Goal: Task Accomplishment & Management: Manage account settings

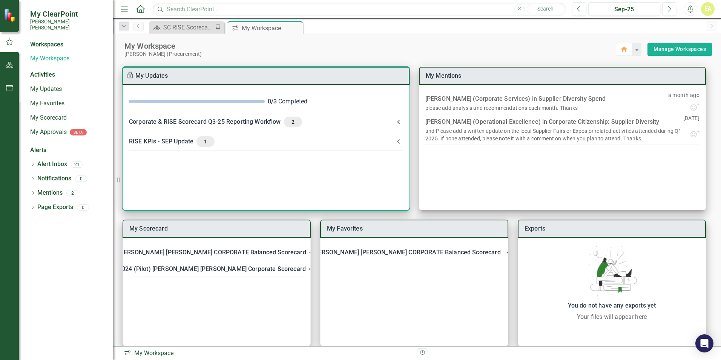
click at [231, 100] on span at bounding box center [197, 101] width 136 height 3
click at [295, 119] on span "2" at bounding box center [293, 121] width 12 height 7
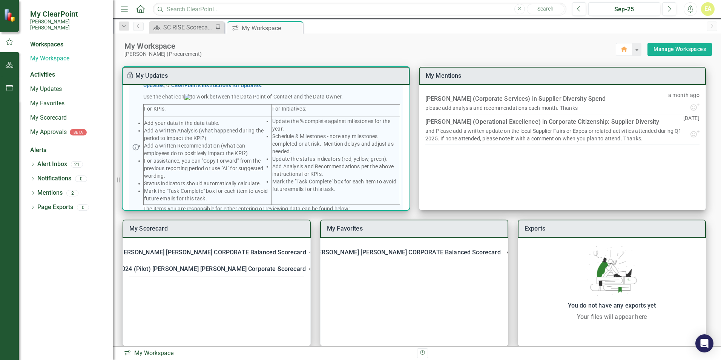
scroll to position [184, 0]
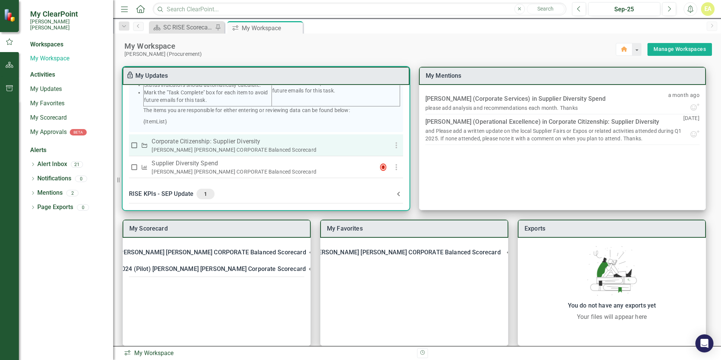
click at [206, 143] on p "Corporate Citizenship: Supplier Diversity" at bounding box center [261, 141] width 219 height 9
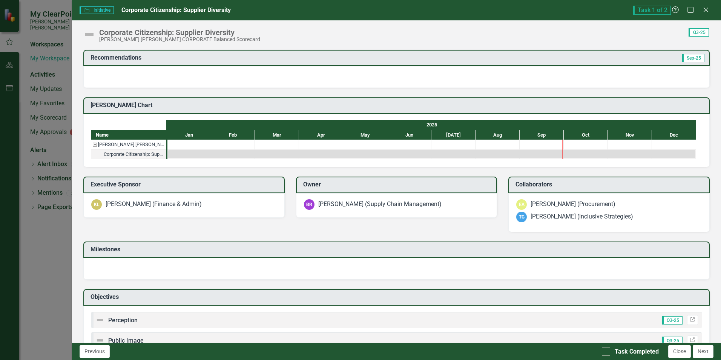
scroll to position [147, 0]
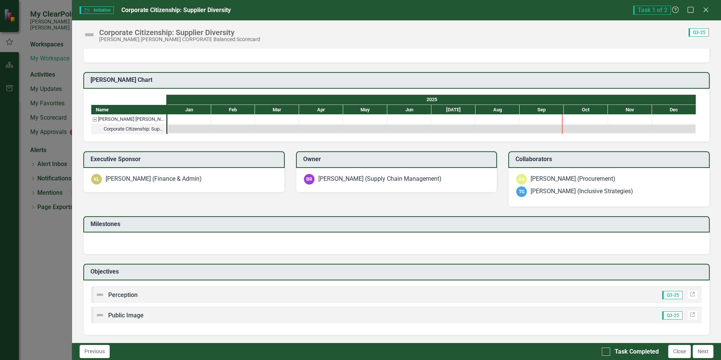
click at [102, 296] on img at bounding box center [99, 294] width 9 height 9
click at [140, 301] on div "Perception Q3-25 Link" at bounding box center [396, 294] width 611 height 17
click at [144, 126] on div "Corporate Citizenship: Supplier Diversity" at bounding box center [134, 129] width 60 height 10
click at [95, 118] on div "Santee Cooper CORPORATE Balanced Scorecard" at bounding box center [94, 119] width 7 height 10
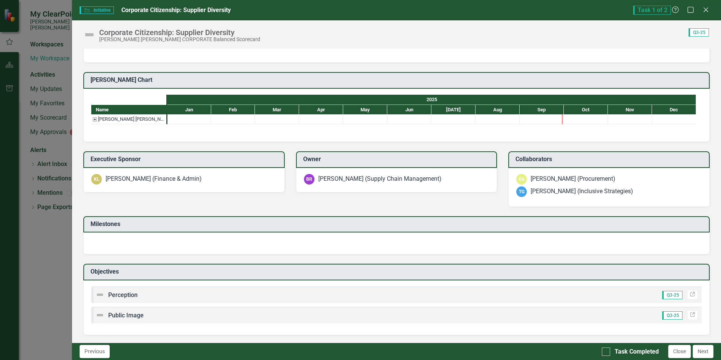
click at [95, 118] on div "Santee Cooper CORPORATE Balanced Scorecard" at bounding box center [94, 119] width 7 height 10
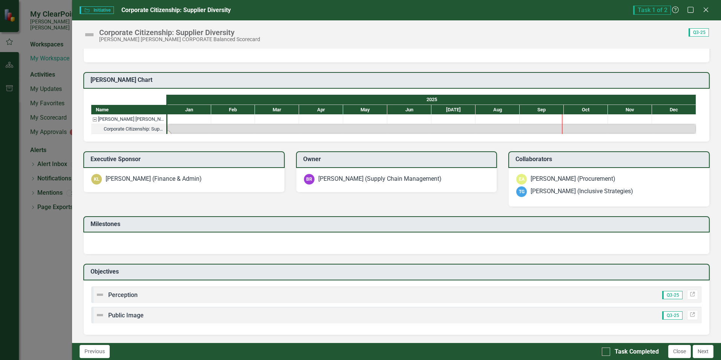
scroll to position [0, 0]
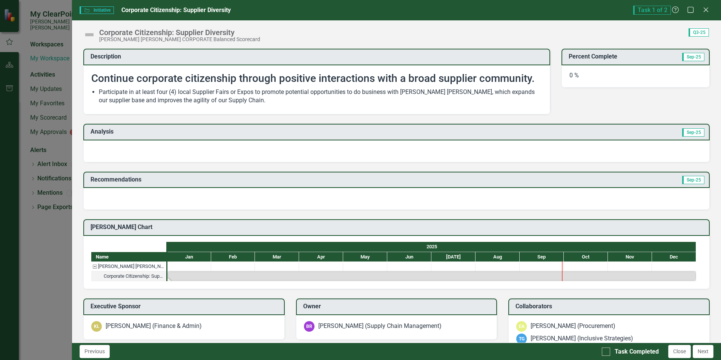
click at [135, 169] on div "Recommendations Sep-25" at bounding box center [397, 186] width 638 height 48
click at [189, 136] on td "Analysis" at bounding box center [244, 132] width 307 height 12
drag, startPoint x: 230, startPoint y: 133, endPoint x: 380, endPoint y: 174, distance: 155.4
click at [232, 135] on td "Analysis" at bounding box center [244, 132] width 307 height 12
click at [423, 176] on h3 "Recommendations" at bounding box center [302, 179] width 423 height 7
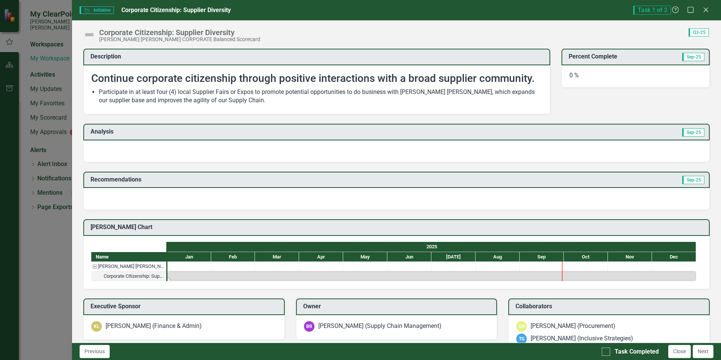
drag, startPoint x: 423, startPoint y: 166, endPoint x: 424, endPoint y: 159, distance: 7.2
click at [423, 165] on div "Recommendations Sep-25" at bounding box center [397, 186] width 638 height 48
click at [424, 158] on div at bounding box center [396, 151] width 626 height 22
click at [424, 147] on div at bounding box center [396, 151] width 626 height 22
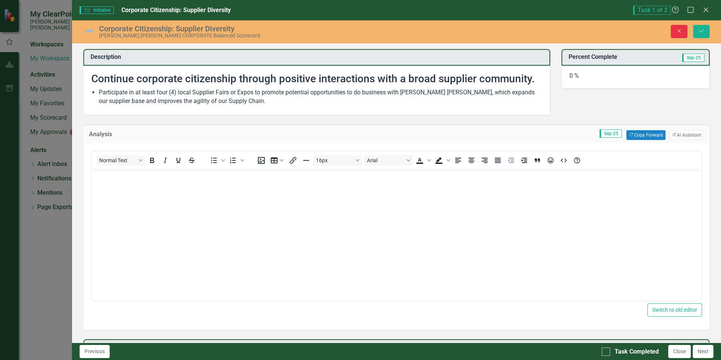
click at [678, 34] on icon "Close" at bounding box center [679, 30] width 7 height 5
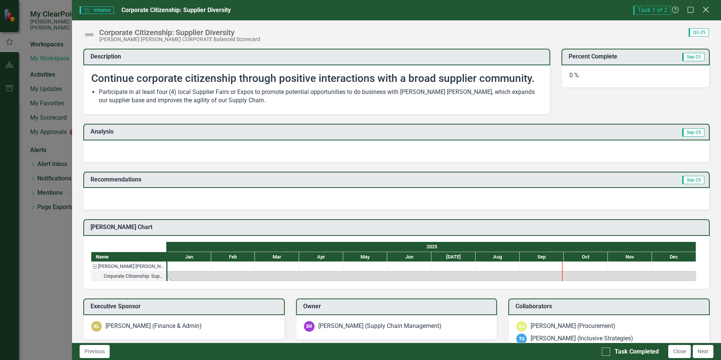
click at [705, 8] on icon "Close" at bounding box center [705, 9] width 9 height 7
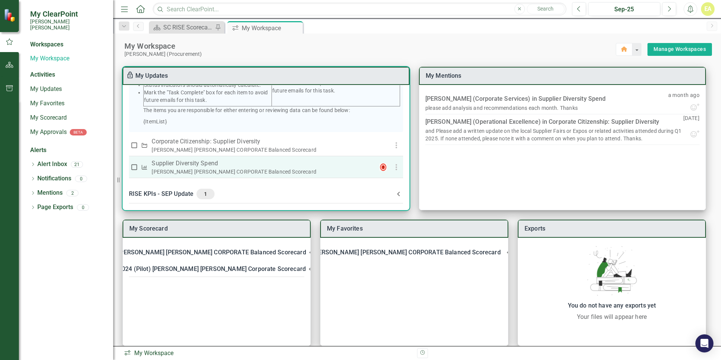
click at [203, 164] on p "Supplier Diversity Spend" at bounding box center [261, 163] width 219 height 9
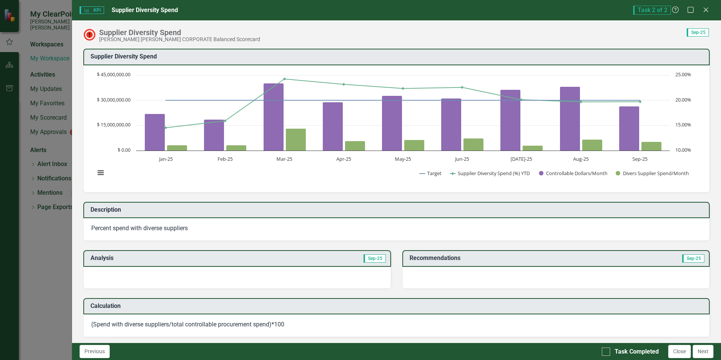
click at [101, 272] on div at bounding box center [236, 278] width 307 height 22
click at [260, 270] on div at bounding box center [236, 278] width 307 height 22
click at [110, 257] on h3 "Analysis" at bounding box center [165, 258] width 148 height 7
click at [372, 258] on span "Sep-25" at bounding box center [375, 258] width 22 height 8
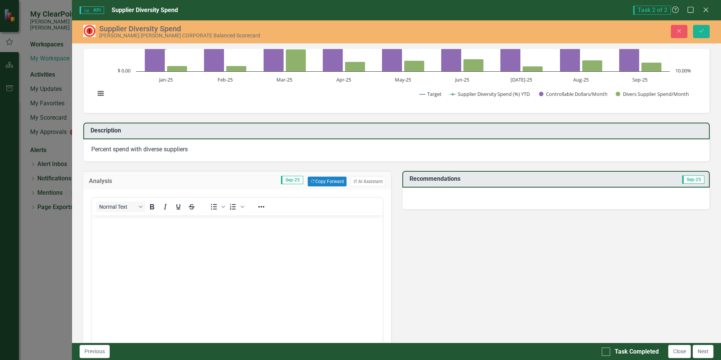
scroll to position [189, 0]
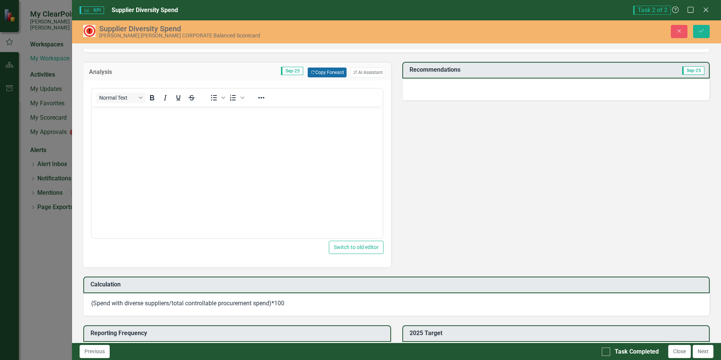
click at [320, 71] on button "Copy Forward Copy Forward" at bounding box center [327, 73] width 39 height 10
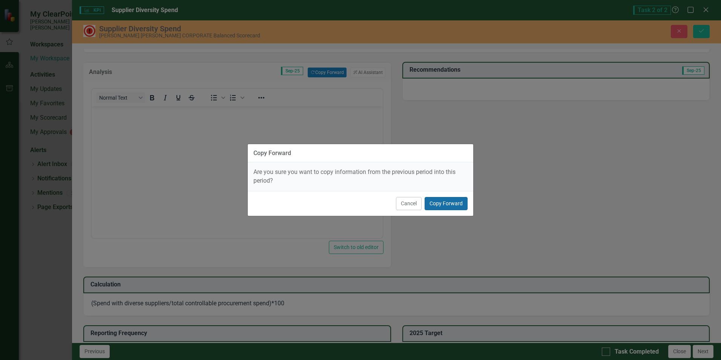
click at [455, 203] on button "Copy Forward" at bounding box center [446, 203] width 43 height 13
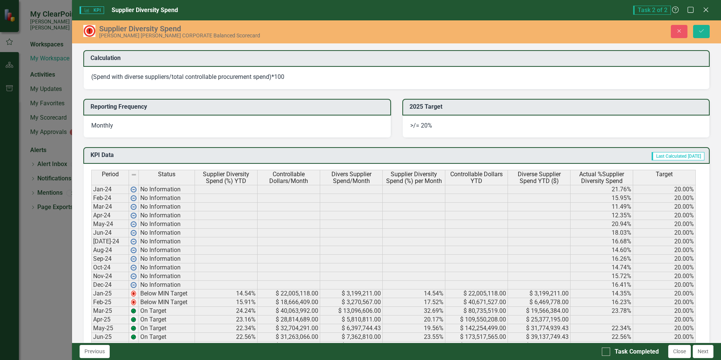
scroll to position [226, 0]
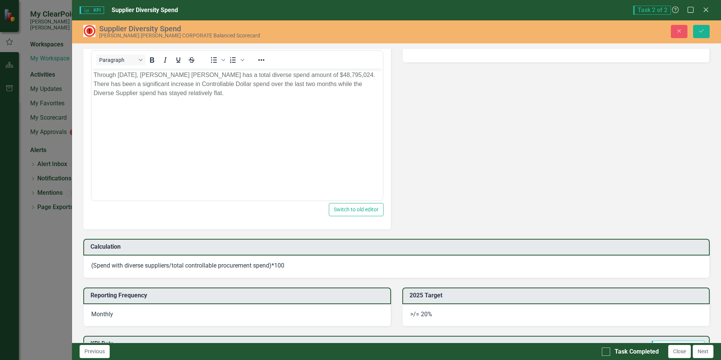
click at [144, 78] on p "Through August 31st, Santee Cooper has a total diverse spend amount of $48,795,…" at bounding box center [237, 84] width 287 height 27
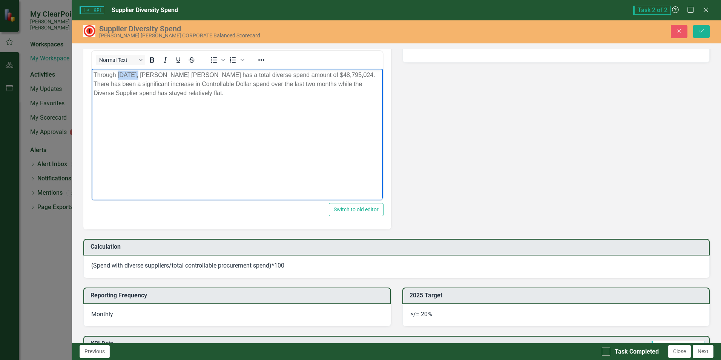
drag, startPoint x: 117, startPoint y: 76, endPoint x: 139, endPoint y: 76, distance: 21.9
click at [139, 76] on p "Through August 31st, Santee Cooper has a total diverse spend amount of $48,795,…" at bounding box center [237, 84] width 287 height 27
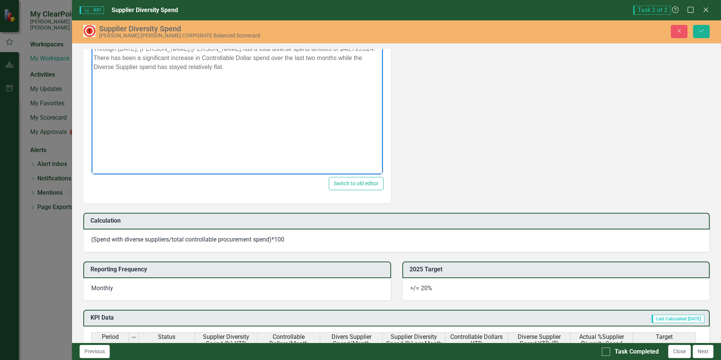
scroll to position [215, 0]
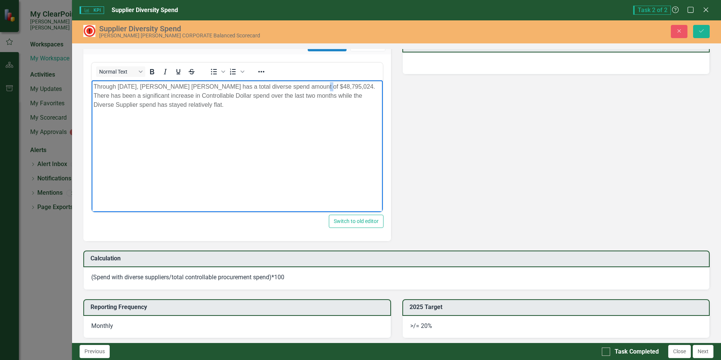
drag, startPoint x: 307, startPoint y: 87, endPoint x: 313, endPoint y: 86, distance: 6.1
click at [313, 86] on p "Through September 30th, Santee Cooper has a total diverse spend amount of $48,7…" at bounding box center [237, 95] width 287 height 27
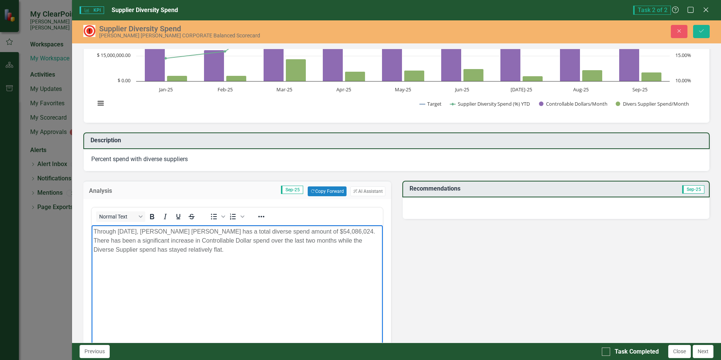
scroll to position [64, 0]
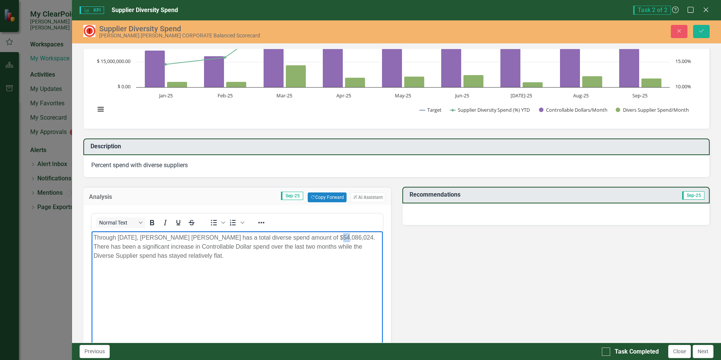
drag, startPoint x: 325, startPoint y: 238, endPoint x: 330, endPoint y: 237, distance: 4.2
click at [330, 237] on p "Through September 30th, Santee Cooper has a total diverse spend amount of $54,0…" at bounding box center [237, 246] width 287 height 27
drag, startPoint x: 335, startPoint y: 236, endPoint x: 328, endPoint y: 238, distance: 7.2
click at [328, 238] on p "Through September 30th, Santee Cooper has a total diverse spend amount of $54,0…" at bounding box center [237, 246] width 287 height 27
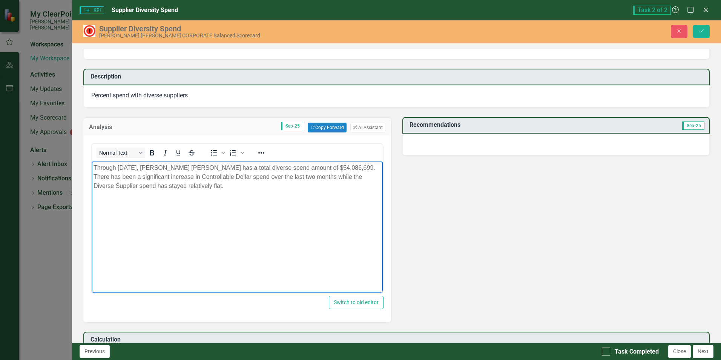
scroll to position [139, 0]
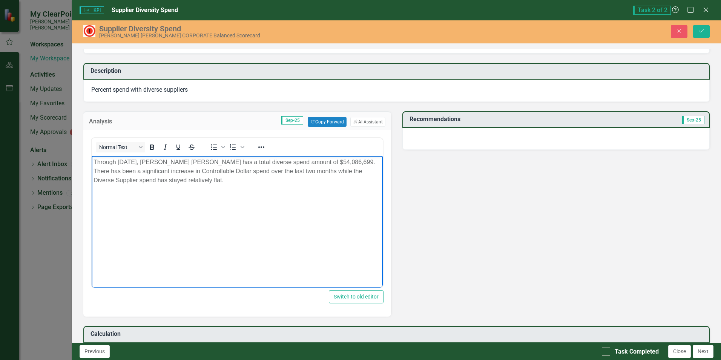
click at [233, 158] on p "Through September 30th, Santee Cooper has a total diverse spend amount of $54,0…" at bounding box center [237, 171] width 287 height 27
drag, startPoint x: 277, startPoint y: 172, endPoint x: 285, endPoint y: 172, distance: 8.3
click at [285, 172] on p "Through September 30th, Santee Cooper has a total diverse spend amount of $54,0…" at bounding box center [237, 171] width 287 height 27
click at [413, 188] on div "Supplier Diversity Spend​ Chart Combination chart with 4 data series. The chart…" at bounding box center [397, 363] width 638 height 926
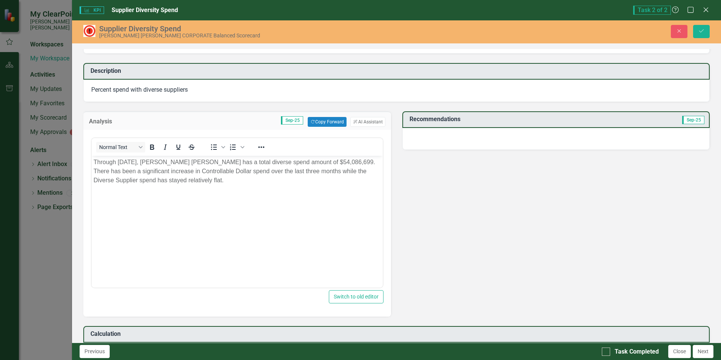
click at [442, 135] on div at bounding box center [555, 139] width 307 height 22
click at [443, 133] on div at bounding box center [555, 139] width 307 height 22
drag, startPoint x: 443, startPoint y: 133, endPoint x: 448, endPoint y: 124, distance: 10.3
click at [443, 132] on div at bounding box center [555, 139] width 307 height 22
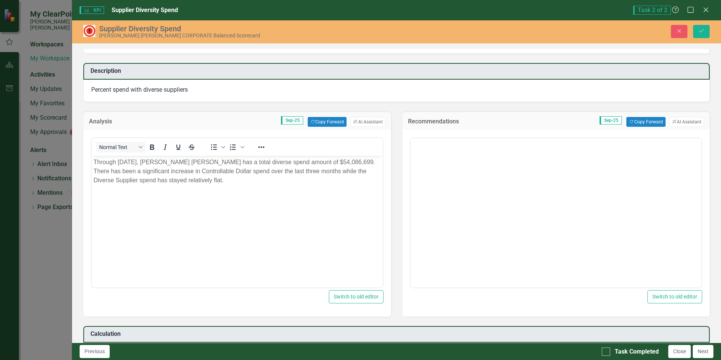
click at [448, 124] on h3 "Recommendations" at bounding box center [456, 121] width 97 height 7
click at [628, 121] on button "Copy Forward Copy Forward" at bounding box center [645, 122] width 39 height 10
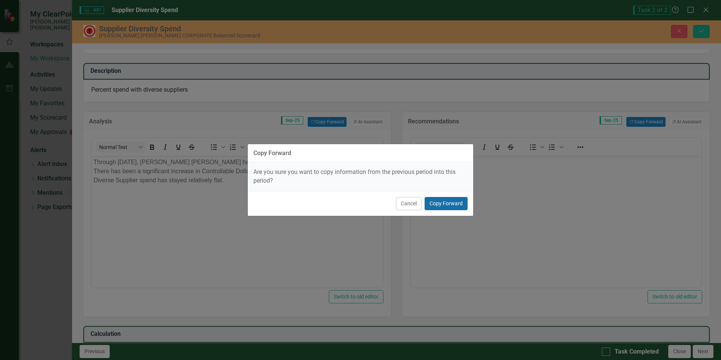
click at [452, 200] on button "Copy Forward" at bounding box center [446, 203] width 43 height 13
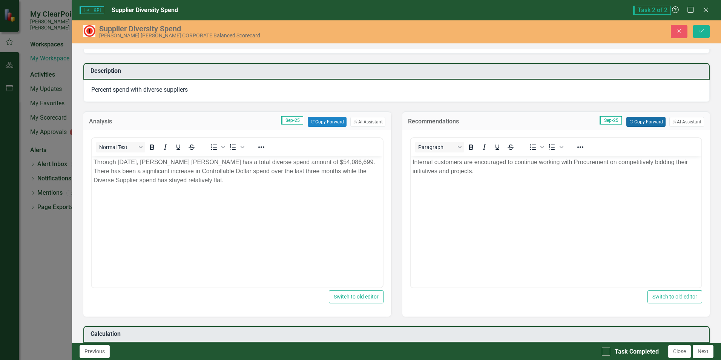
scroll to position [290, 0]
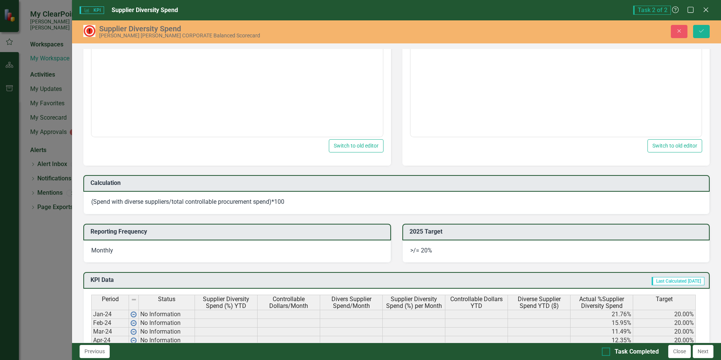
click at [608, 353] on div at bounding box center [606, 351] width 8 height 8
click at [607, 352] on input "Task Completed" at bounding box center [604, 349] width 5 height 5
checkbox input "true"
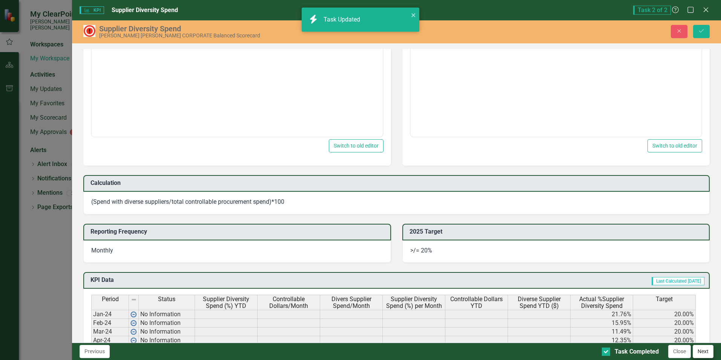
checkbox input "true"
click at [701, 350] on button "Next" at bounding box center [703, 351] width 21 height 13
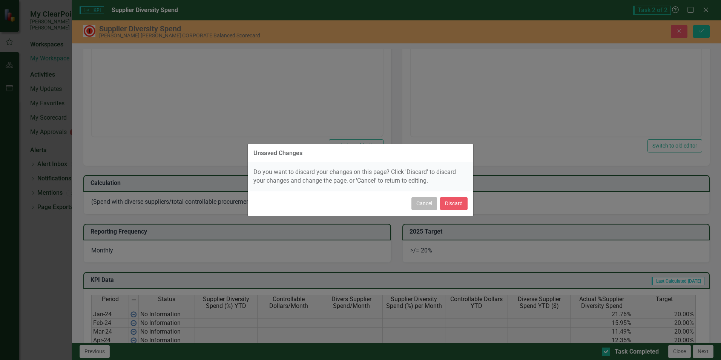
click at [422, 206] on button "Cancel" at bounding box center [424, 203] width 26 height 13
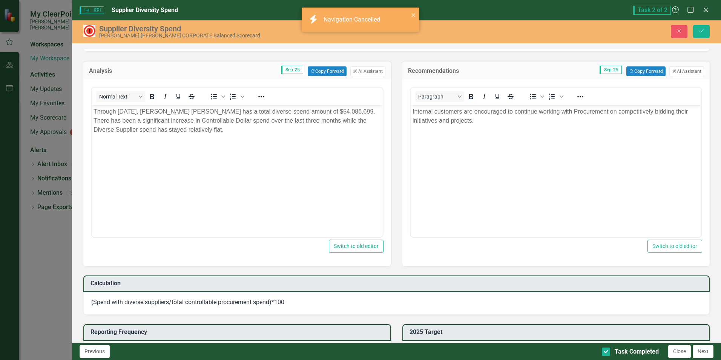
scroll to position [101, 0]
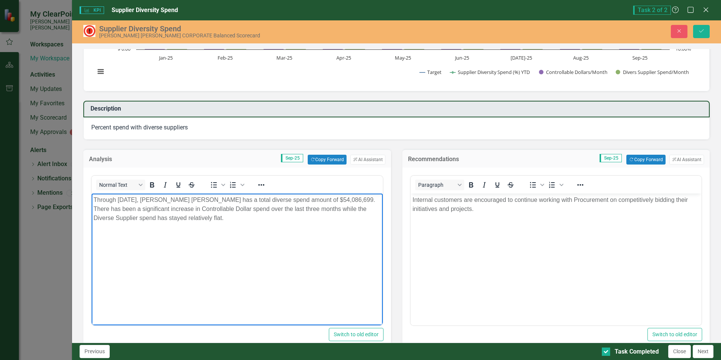
click at [256, 235] on body "Through [DATE], [PERSON_NAME] [PERSON_NAME] has a total diverse spend amount of…" at bounding box center [237, 249] width 291 height 113
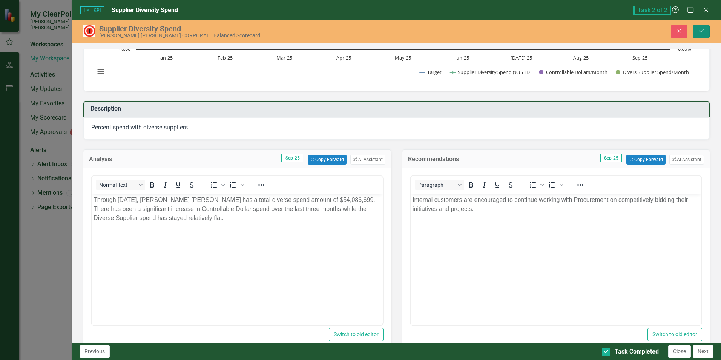
click at [704, 36] on button "Save" at bounding box center [701, 31] width 17 height 13
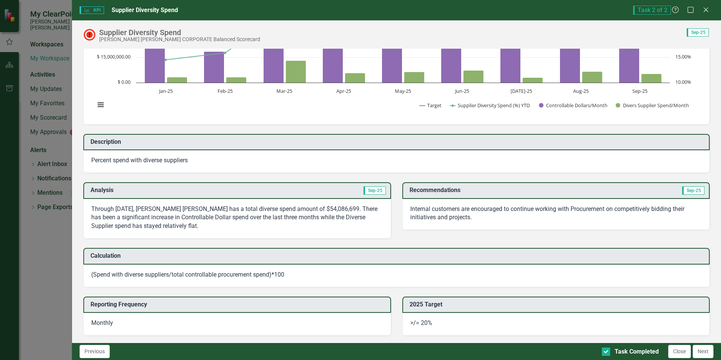
scroll to position [0, 0]
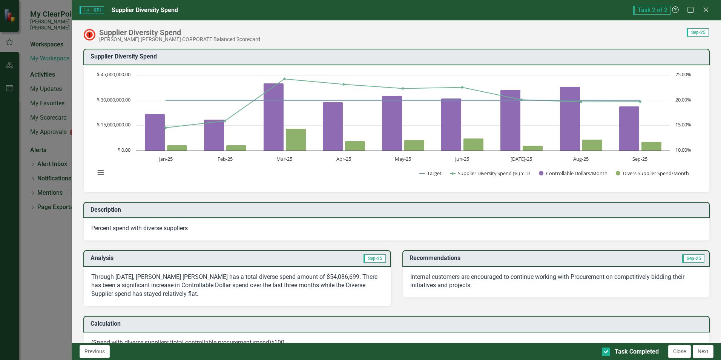
click at [305, 258] on td "Sep-25" at bounding box center [312, 259] width 148 height 12
click at [232, 264] on td "Analysis" at bounding box center [165, 259] width 148 height 12
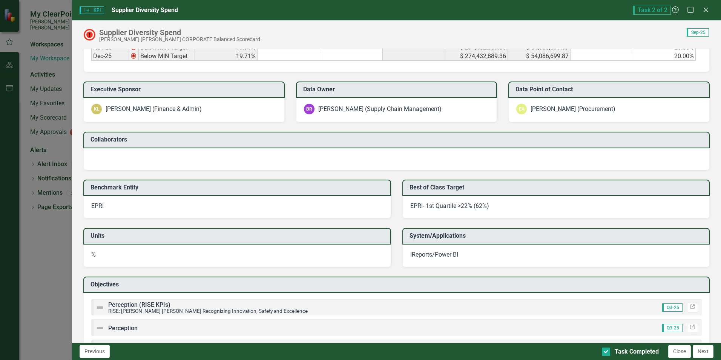
scroll to position [631, 0]
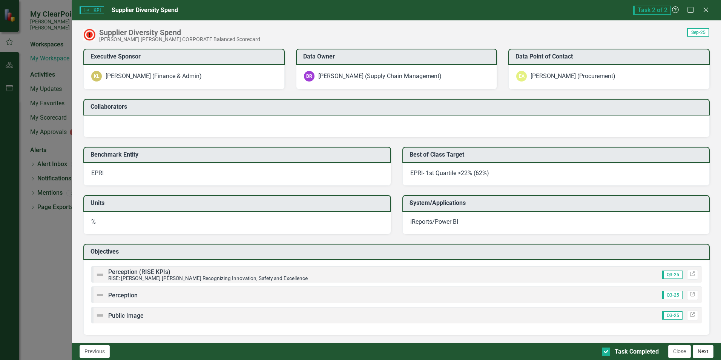
click at [701, 354] on button "Next" at bounding box center [703, 351] width 21 height 13
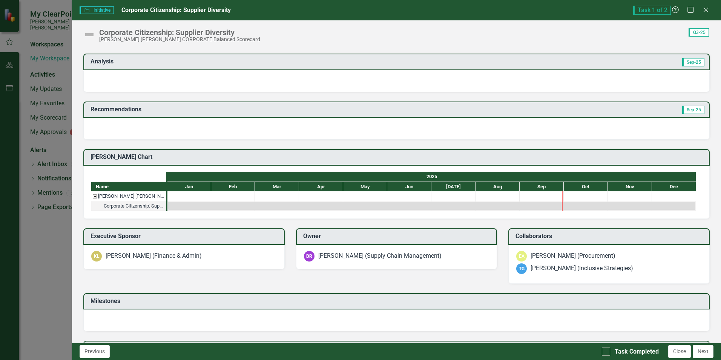
scroll to position [147, 0]
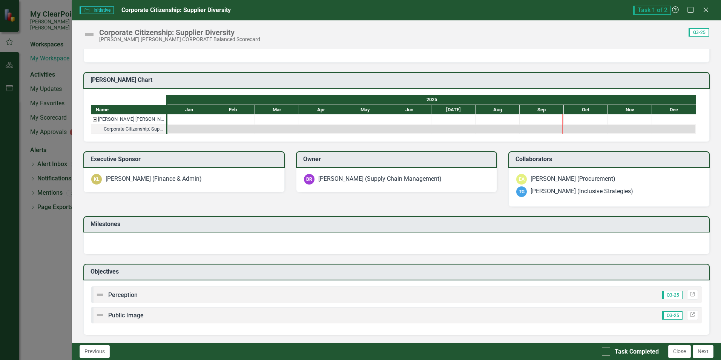
click at [181, 296] on div "Perception Q3-25 Link" at bounding box center [396, 294] width 611 height 17
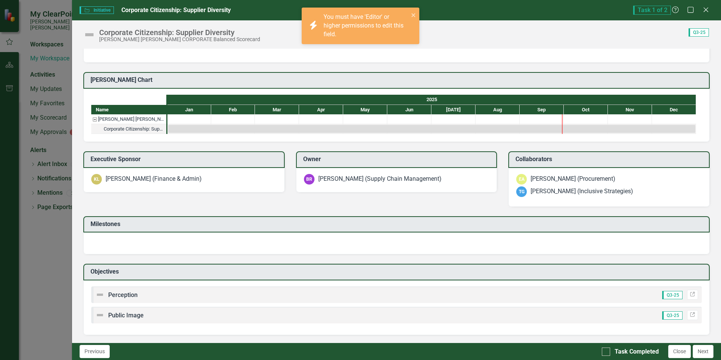
click at [414, 14] on icon "close" at bounding box center [413, 15] width 5 height 6
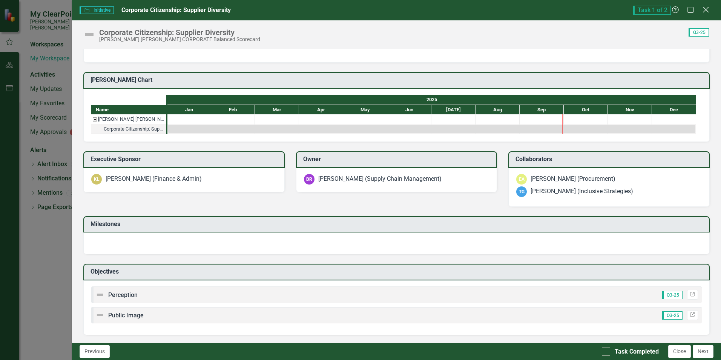
click at [707, 7] on icon "Close" at bounding box center [705, 9] width 9 height 7
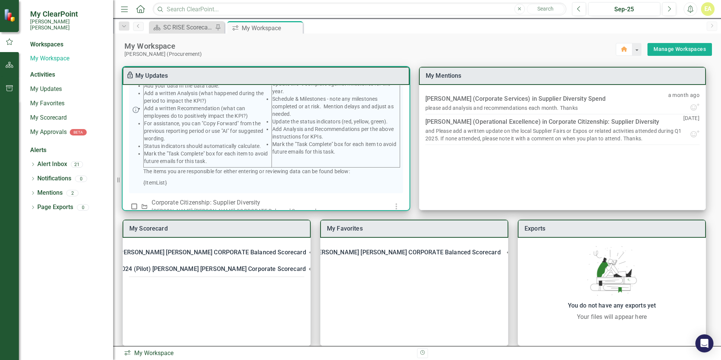
scroll to position [0, 0]
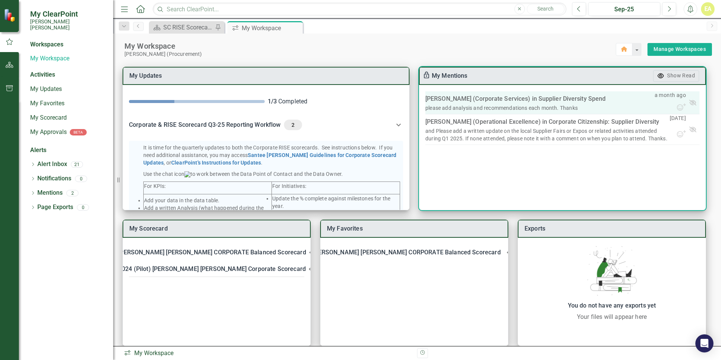
click at [472, 103] on div "Debra Guerry (Corporate Services) in Supplier Diversity Spend" at bounding box center [515, 99] width 180 height 11
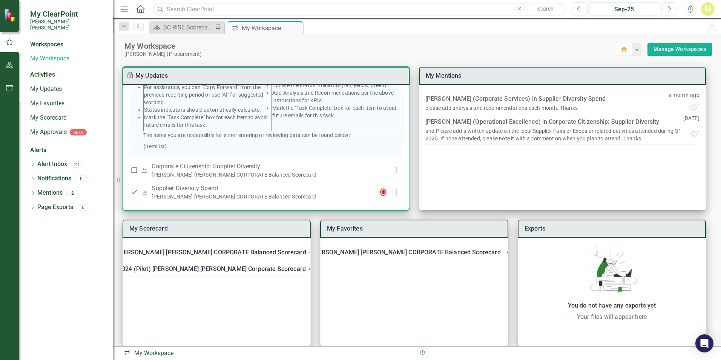
scroll to position [184, 0]
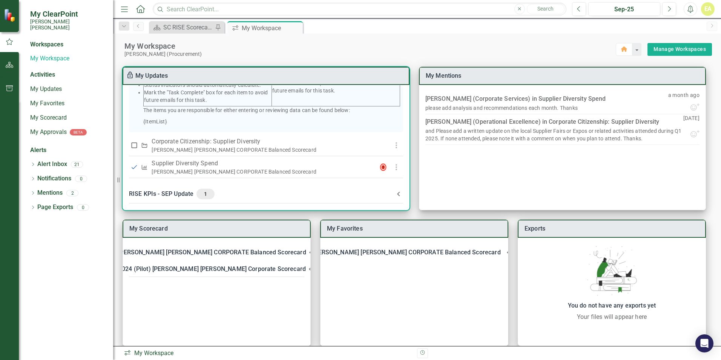
click at [166, 191] on div "RISE KPIs - SEP Update 1" at bounding box center [261, 194] width 265 height 11
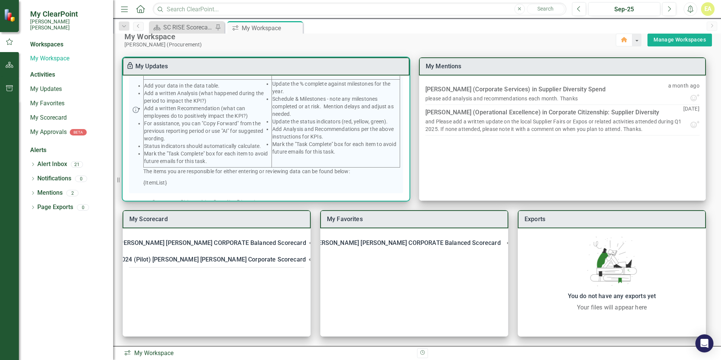
scroll to position [0, 0]
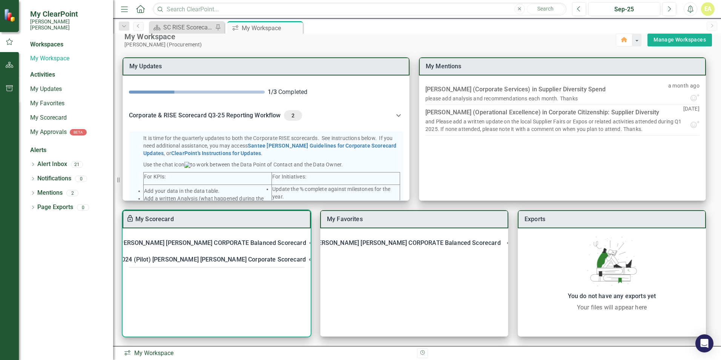
click at [201, 243] on div "[PERSON_NAME] [PERSON_NAME] CORPORATE Balanced Scorecard" at bounding box center [212, 243] width 188 height 11
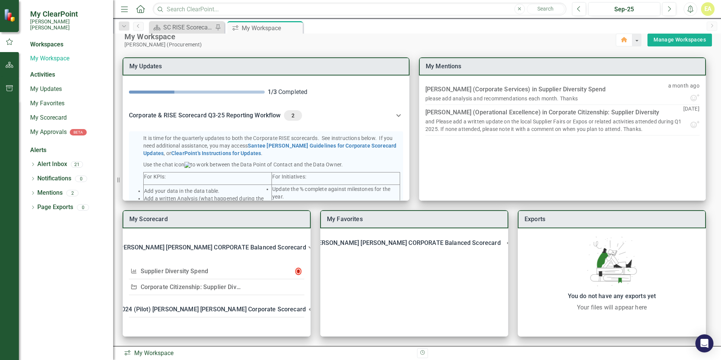
click at [374, 43] on div "[PERSON_NAME] (Procurement)" at bounding box center [369, 44] width 491 height 6
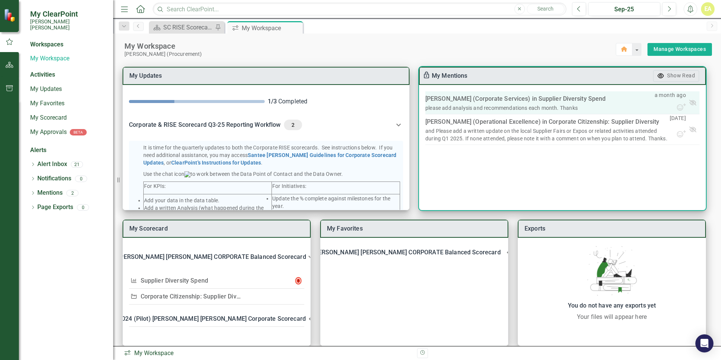
click at [568, 105] on div "please add analysis and recommendations each month. Thanks" at bounding box center [501, 108] width 152 height 8
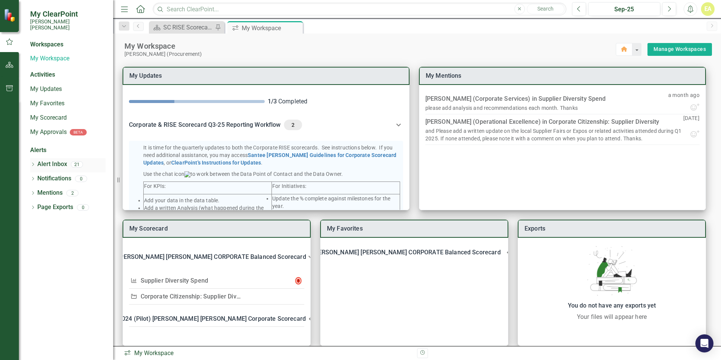
click at [55, 160] on link "Alert Inbox" at bounding box center [52, 164] width 30 height 9
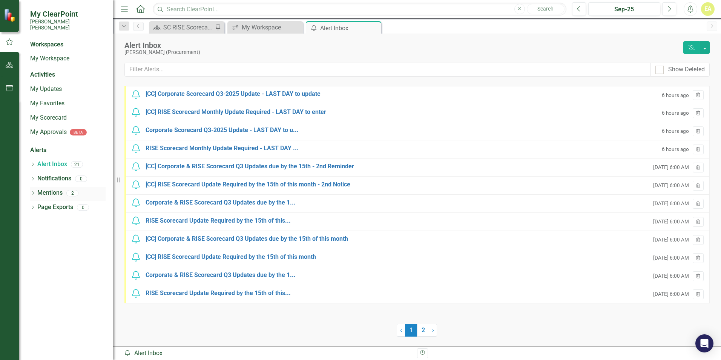
click at [51, 189] on link "Mentions" at bounding box center [49, 193] width 25 height 9
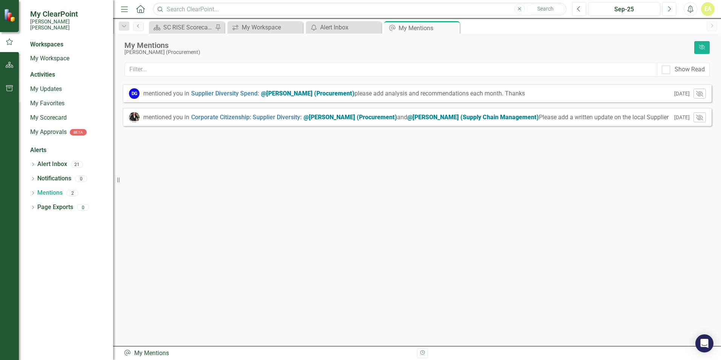
click at [420, 94] on span "@Edward Abed (Procurement) please add analysis and recommendations each month. …" at bounding box center [393, 93] width 264 height 7
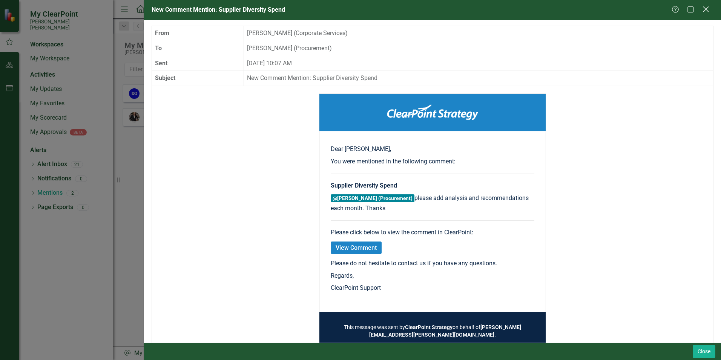
click at [703, 10] on icon "Close" at bounding box center [705, 9] width 9 height 7
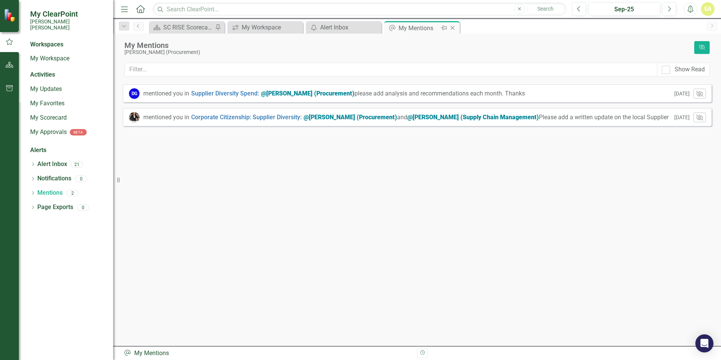
click at [453, 28] on icon "Close" at bounding box center [453, 28] width 8 height 6
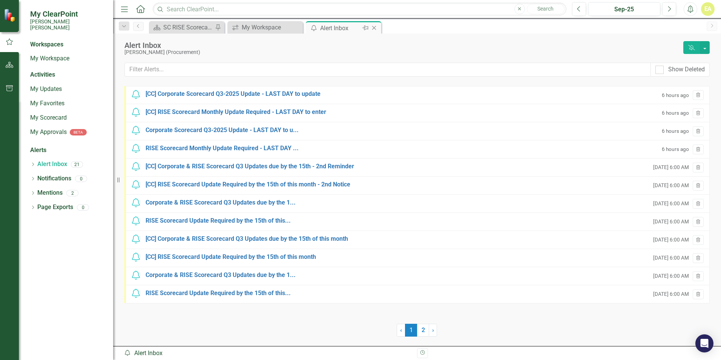
click at [374, 28] on icon "Close" at bounding box center [374, 28] width 8 height 6
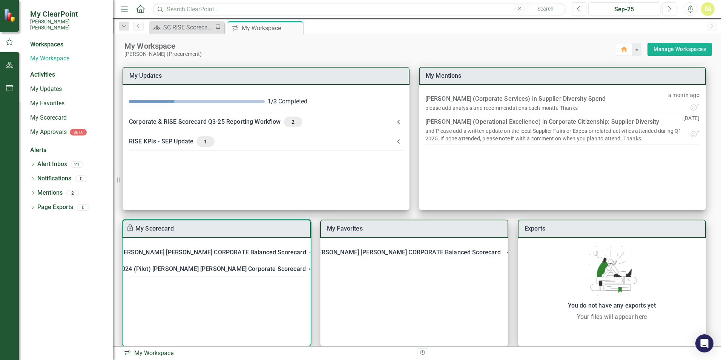
click at [193, 250] on div "[PERSON_NAME] [PERSON_NAME] CORPORATE Balanced Scorecard" at bounding box center [212, 252] width 188 height 11
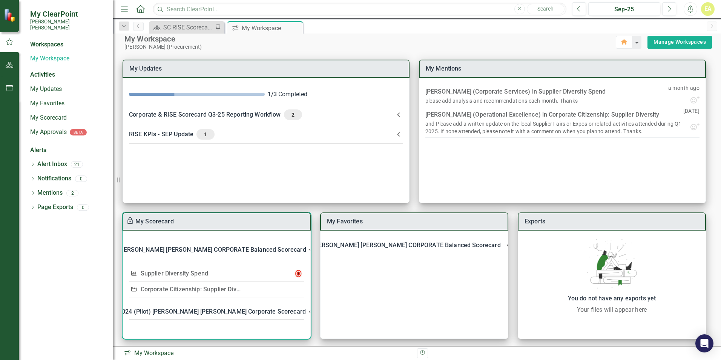
scroll to position [9, 0]
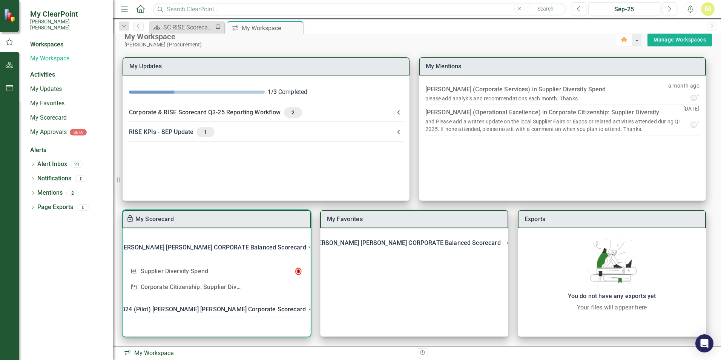
click at [176, 284] on link "Corporate Citizenship: Supplier Diversity" at bounding box center [196, 286] width 111 height 7
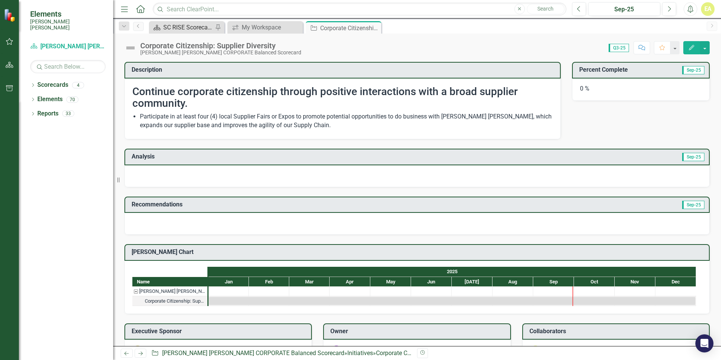
click at [191, 27] on div "SC RISE Scorecard - Welcome to ClearPoint" at bounding box center [188, 27] width 50 height 9
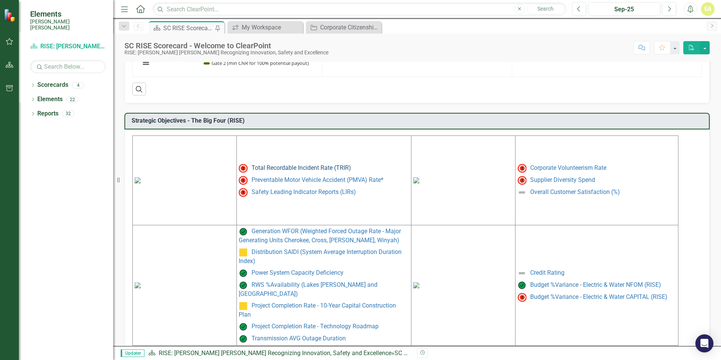
scroll to position [291, 0]
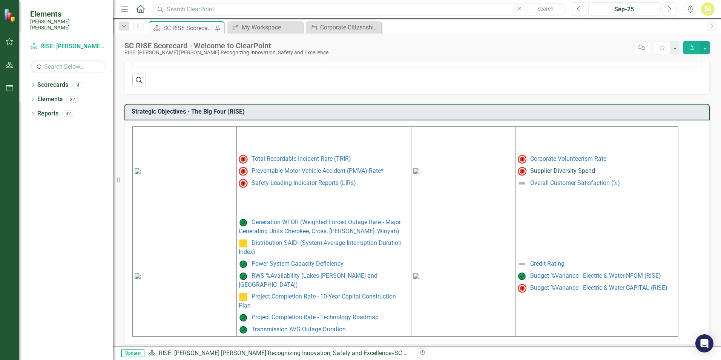
click at [559, 169] on link "Supplier Diversity Spend" at bounding box center [562, 170] width 65 height 7
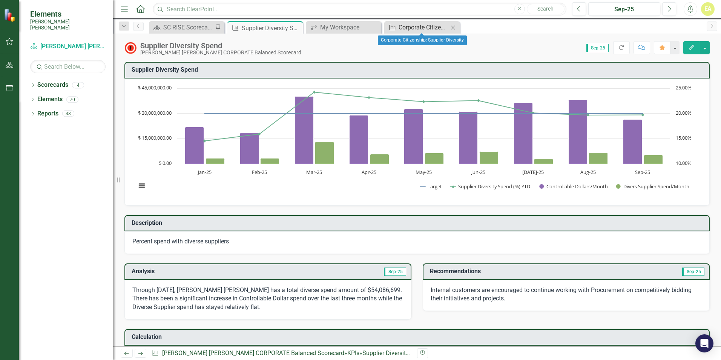
click at [444, 28] on div "Corporate Citizenship: Supplier Diversity" at bounding box center [424, 27] width 50 height 9
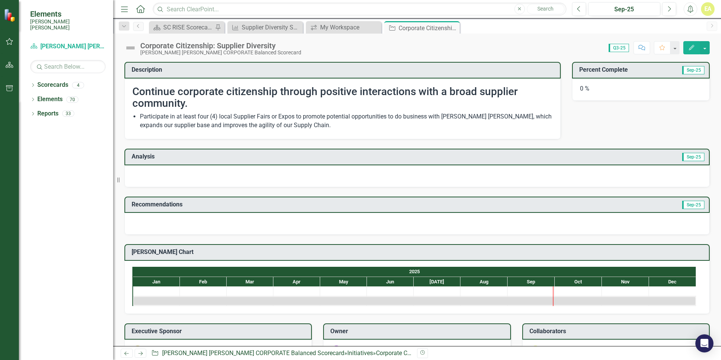
click at [625, 49] on span "Q3-25" at bounding box center [619, 48] width 20 height 8
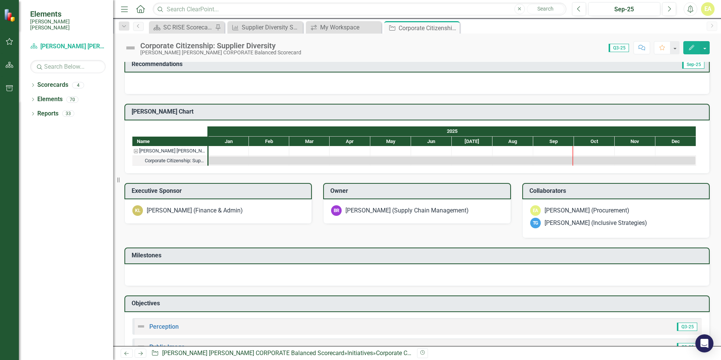
scroll to position [169, 0]
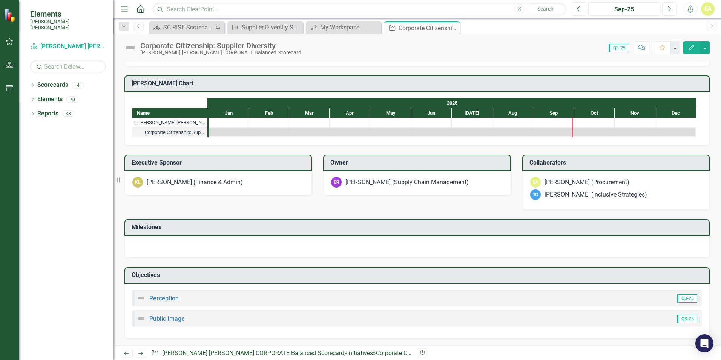
click at [193, 241] on div at bounding box center [416, 247] width 585 height 22
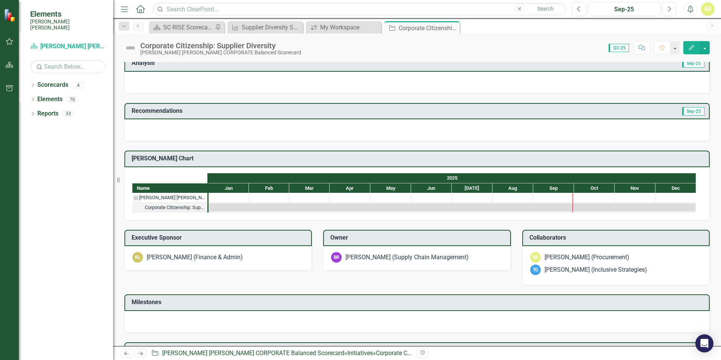
scroll to position [0, 0]
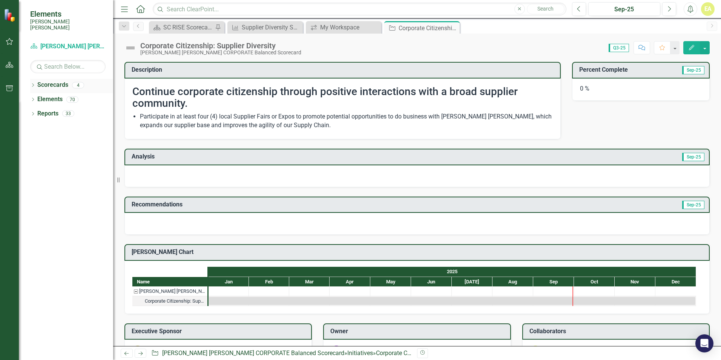
click at [74, 82] on div "4" at bounding box center [78, 85] width 12 height 6
click at [34, 84] on icon "Dropdown" at bounding box center [32, 86] width 5 height 4
click at [60, 95] on link "[PERSON_NAME] [PERSON_NAME] CORPORATE Balanced Scorecard" at bounding box center [77, 99] width 72 height 9
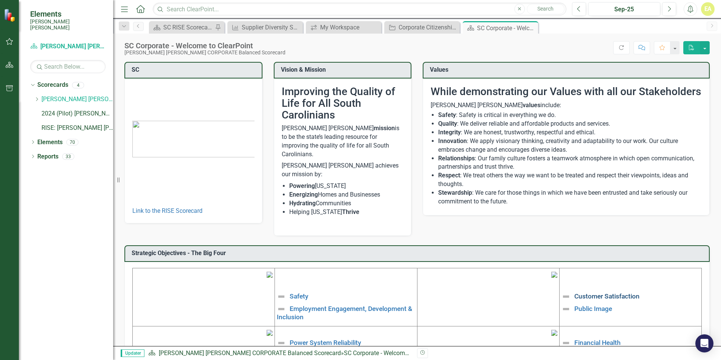
click at [613, 292] on link "Customer Satisfaction" at bounding box center [606, 296] width 65 height 8
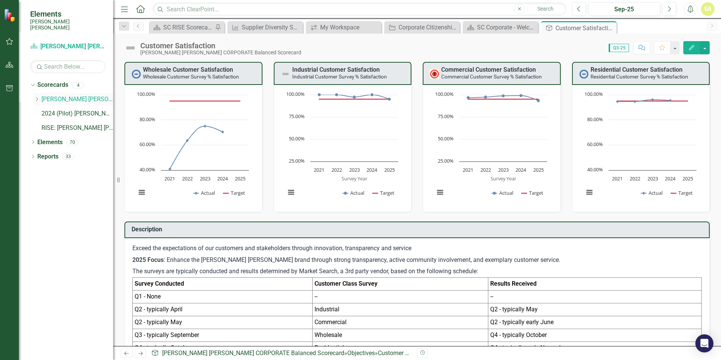
click at [63, 95] on link "[PERSON_NAME] [PERSON_NAME] CORPORATE Balanced Scorecard" at bounding box center [77, 99] width 72 height 9
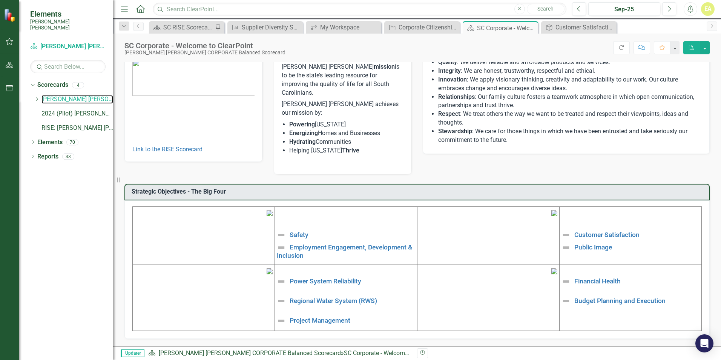
scroll to position [114, 0]
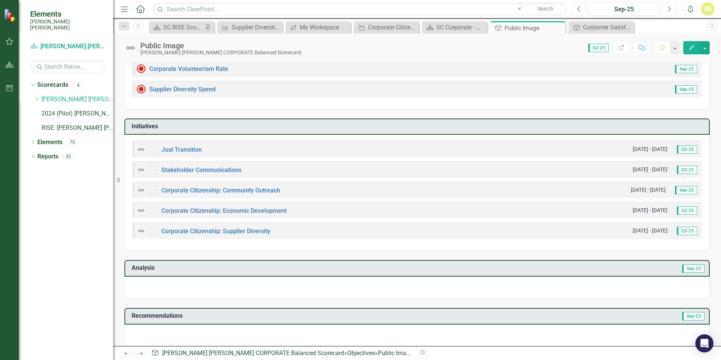
scroll to position [92, 0]
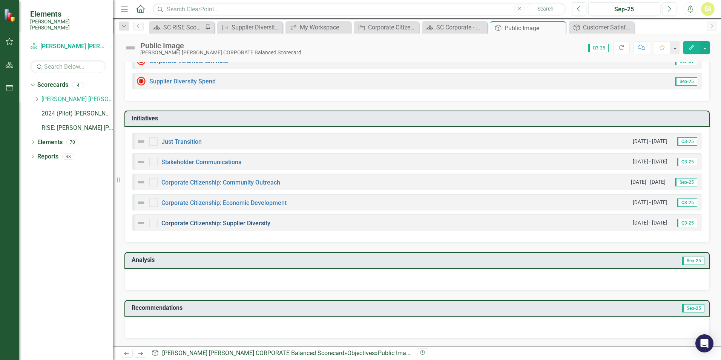
click at [189, 222] on link "Corporate Citizenship: Supplier Diversity" at bounding box center [215, 222] width 109 height 7
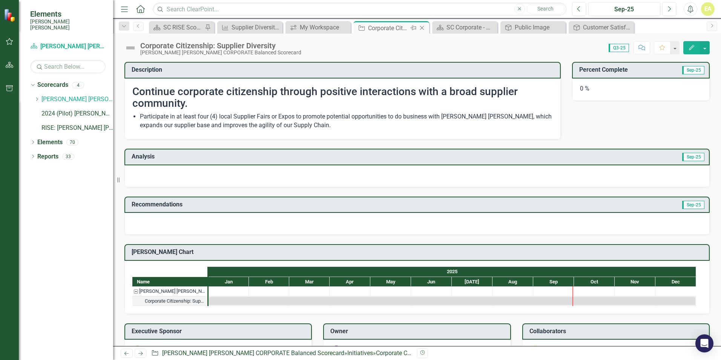
click at [422, 28] on icon at bounding box center [422, 28] width 4 height 4
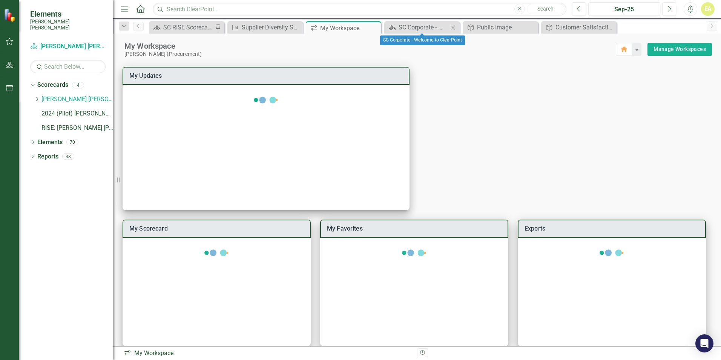
click at [452, 29] on icon "Close" at bounding box center [453, 28] width 8 height 6
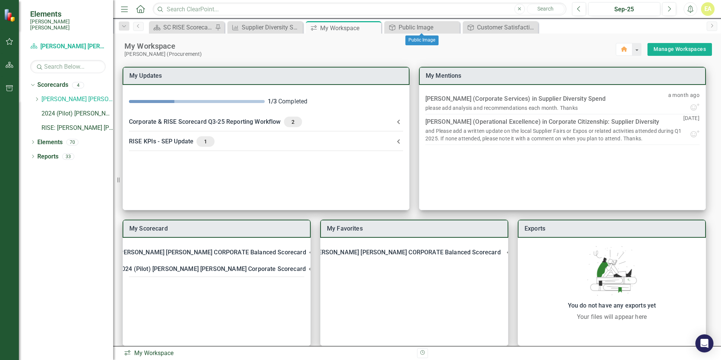
click at [0, 0] on icon "Close" at bounding box center [0, 0] width 0 height 0
click at [372, 28] on icon "Close" at bounding box center [374, 28] width 8 height 6
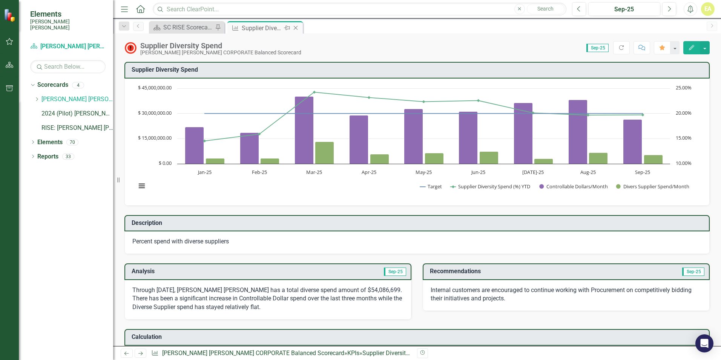
click at [296, 28] on icon "Close" at bounding box center [296, 28] width 8 height 6
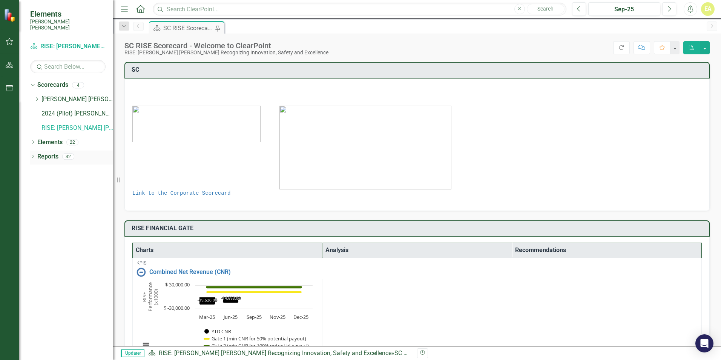
click at [33, 155] on icon "Dropdown" at bounding box center [32, 157] width 5 height 4
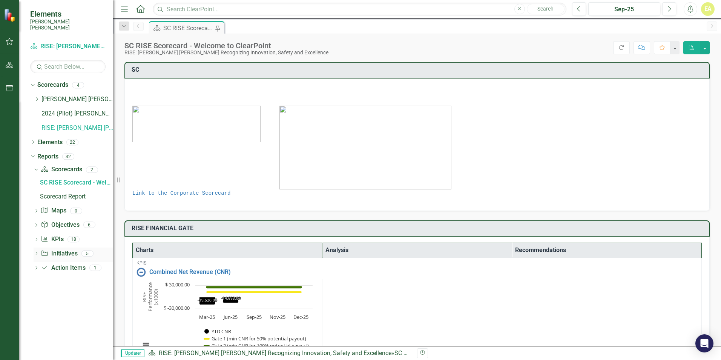
click at [63, 249] on link "Initiative Initiatives" at bounding box center [59, 253] width 37 height 9
click at [36, 252] on icon "Dropdown" at bounding box center [36, 254] width 5 height 4
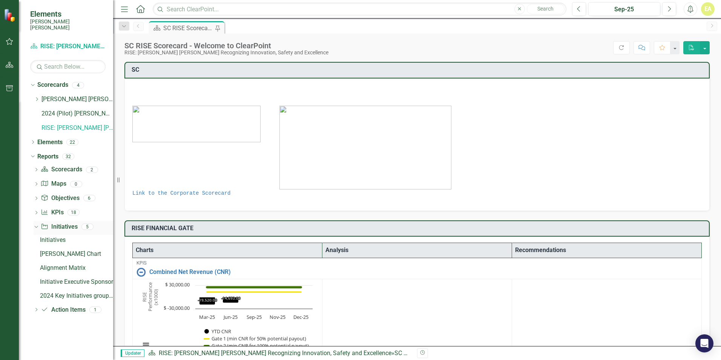
click at [37, 226] on icon at bounding box center [35, 227] width 3 height 2
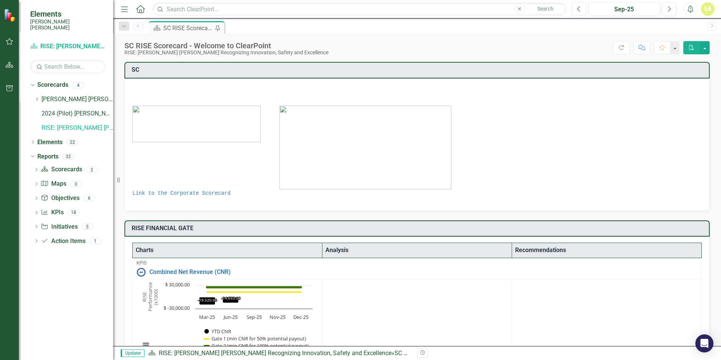
click at [577, 11] on icon "Previous" at bounding box center [579, 9] width 4 height 7
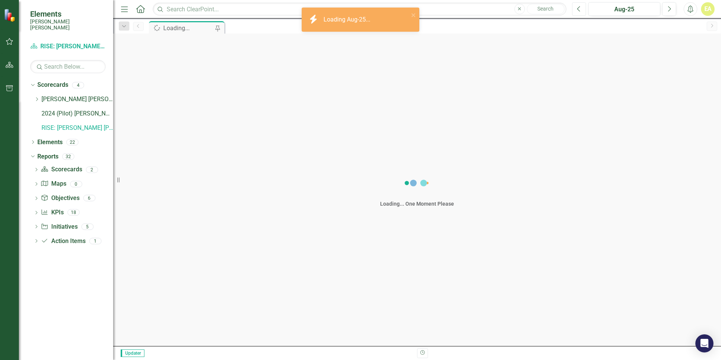
click at [577, 11] on icon "Previous" at bounding box center [579, 9] width 4 height 7
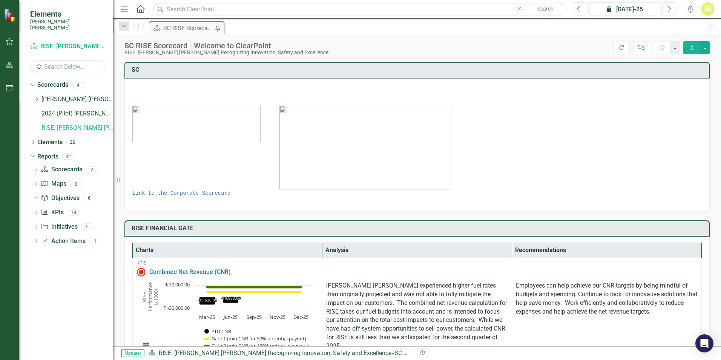
click at [577, 11] on icon "Previous" at bounding box center [579, 9] width 4 height 7
click at [93, 95] on link "[PERSON_NAME] [PERSON_NAME] CORPORATE Balanced Scorecard" at bounding box center [77, 99] width 72 height 9
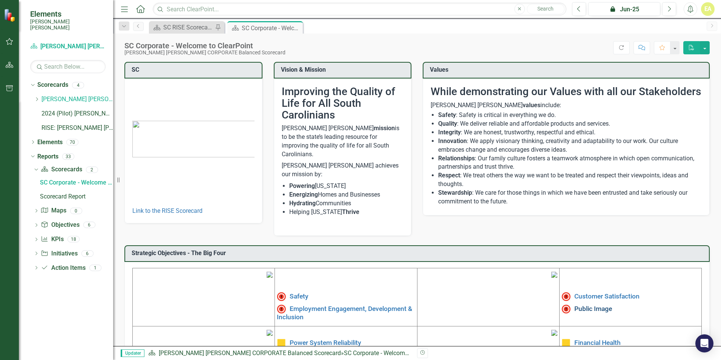
click at [593, 304] on link "Public Image" at bounding box center [593, 308] width 38 height 8
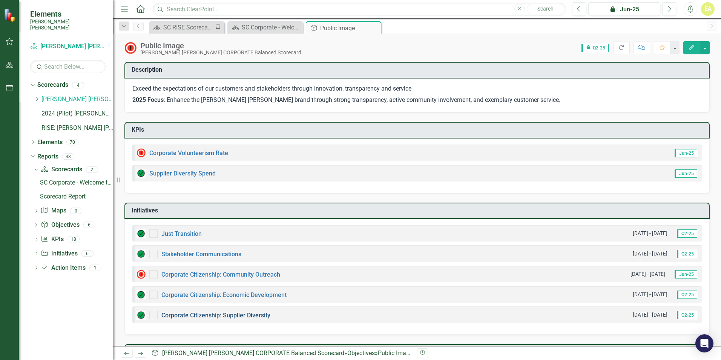
click at [221, 315] on link "Corporate Citizenship: Supplier Diversity" at bounding box center [215, 314] width 109 height 7
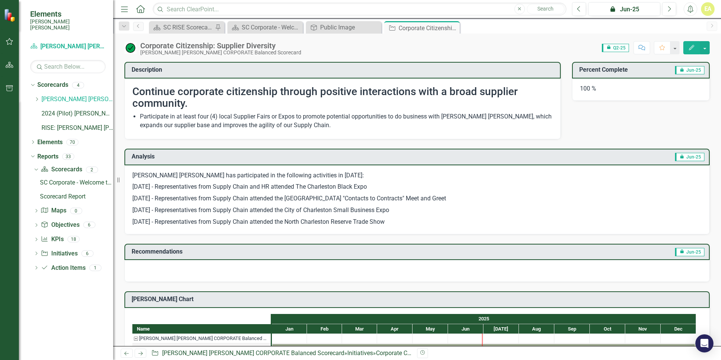
drag, startPoint x: 133, startPoint y: 174, endPoint x: 248, endPoint y: 192, distance: 116.4
click at [246, 192] on span "[PERSON_NAME] [PERSON_NAME] has participated in the following activities in [DA…" at bounding box center [416, 198] width 569 height 55
click at [402, 225] on p "[DATE] - Representatives from Supply Chain attended the North Charleston Reserv…" at bounding box center [416, 221] width 569 height 10
click at [153, 177] on p "[PERSON_NAME] [PERSON_NAME] has participated in the following activities in [DA…" at bounding box center [416, 176] width 569 height 10
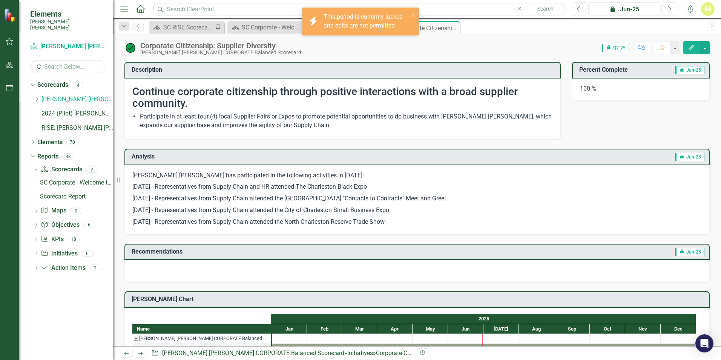
click at [153, 177] on p "[PERSON_NAME] [PERSON_NAME] has participated in the following activities in [DA…" at bounding box center [416, 176] width 569 height 10
click at [275, 203] on p "[DATE] - Representatives from Supply Chain attended the [GEOGRAPHIC_DATA] "Cont…" at bounding box center [416, 199] width 569 height 12
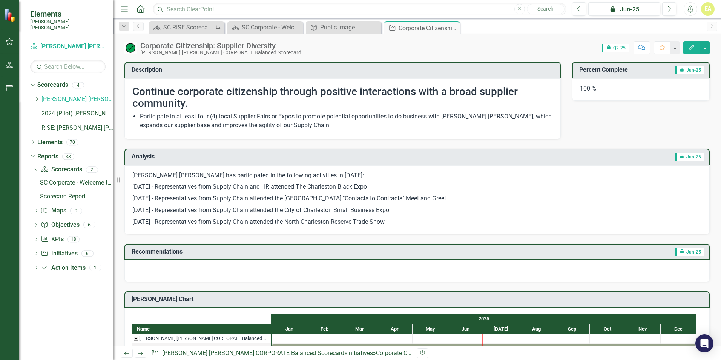
drag, startPoint x: 134, startPoint y: 174, endPoint x: 415, endPoint y: 222, distance: 285.4
click at [415, 222] on span "[PERSON_NAME] [PERSON_NAME] has participated in the following activities in [DA…" at bounding box center [416, 198] width 569 height 55
click at [687, 46] on button "Edit" at bounding box center [691, 47] width 17 height 13
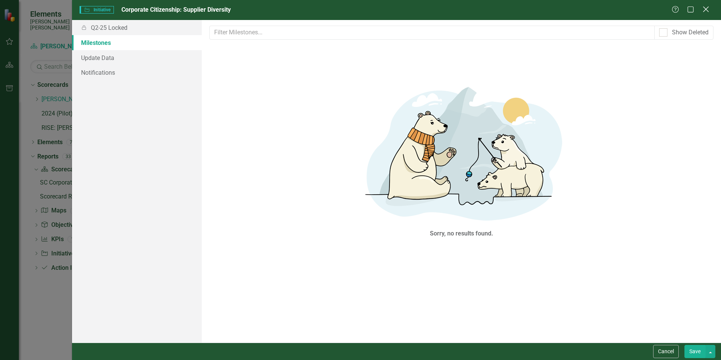
click at [707, 12] on icon "Close" at bounding box center [705, 9] width 9 height 7
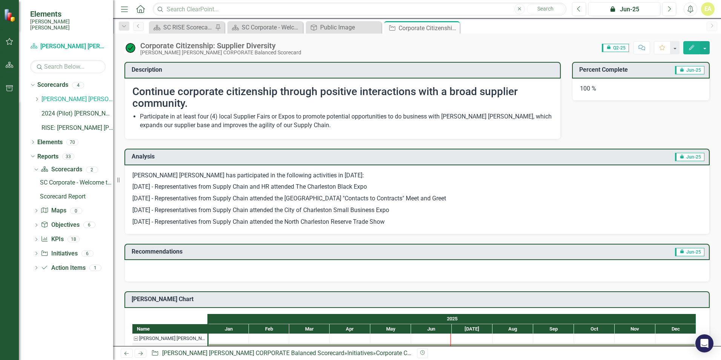
drag, startPoint x: 295, startPoint y: 178, endPoint x: 163, endPoint y: 201, distance: 134.1
click at [163, 201] on p "[DATE] - Representatives from Supply Chain attended the [GEOGRAPHIC_DATA] "Cont…" at bounding box center [416, 199] width 569 height 12
drag, startPoint x: 163, startPoint y: 201, endPoint x: 133, endPoint y: 173, distance: 41.4
click at [133, 173] on p "[PERSON_NAME] [PERSON_NAME] has participated in the following activities in [DA…" at bounding box center [416, 176] width 569 height 10
click at [673, 9] on button "Next" at bounding box center [669, 9] width 14 height 14
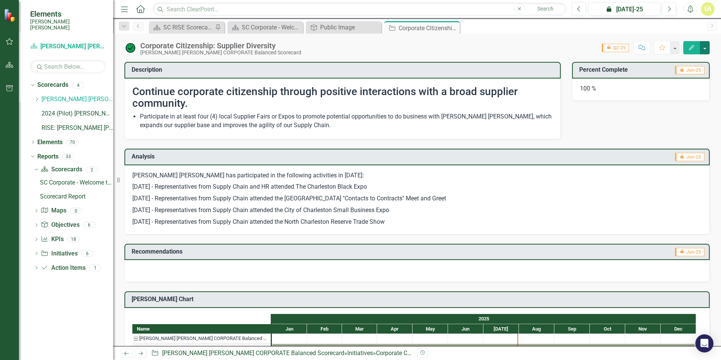
click at [706, 49] on button "button" at bounding box center [705, 47] width 10 height 13
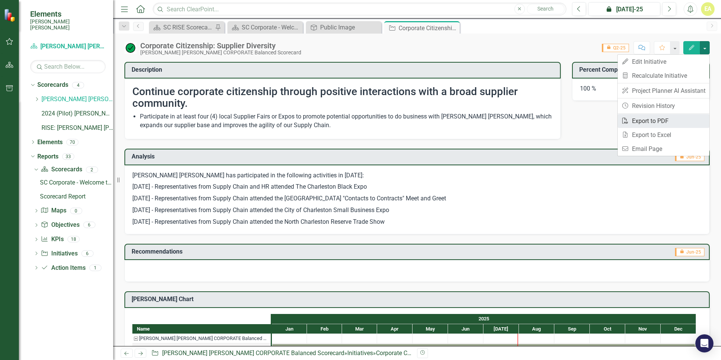
click at [651, 118] on link "PDF Export to PDF" at bounding box center [664, 121] width 92 height 14
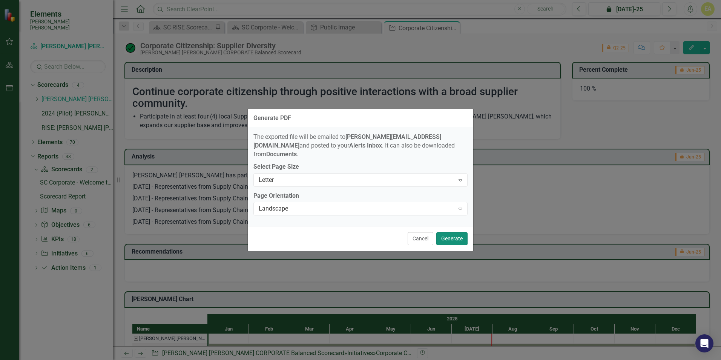
click at [444, 234] on button "Generate" at bounding box center [451, 238] width 31 height 13
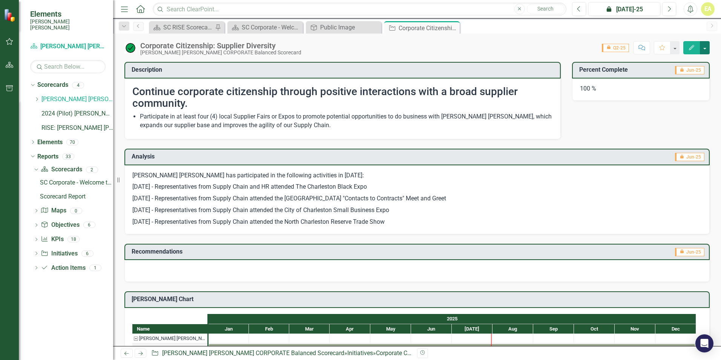
click at [706, 50] on button "button" at bounding box center [705, 47] width 10 height 13
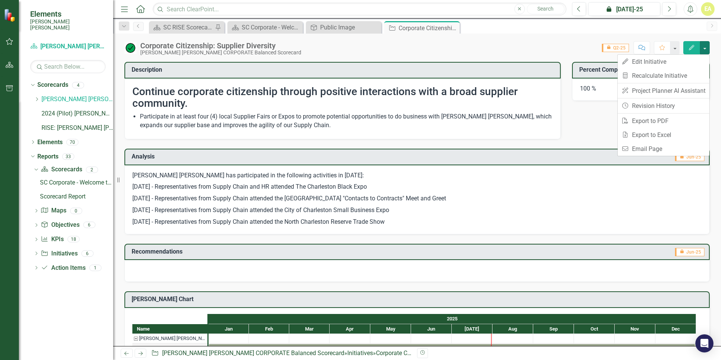
click at [485, 187] on p "[DATE] - Representatives from Supply Chain and HR attended The Charleston Black…" at bounding box center [416, 187] width 569 height 12
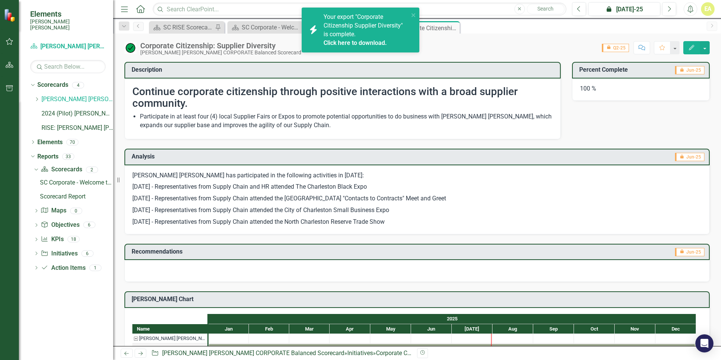
click at [342, 33] on span "Your export "Corporate Citizenship Supplier Diversity" is complete. Click here …" at bounding box center [365, 30] width 83 height 34
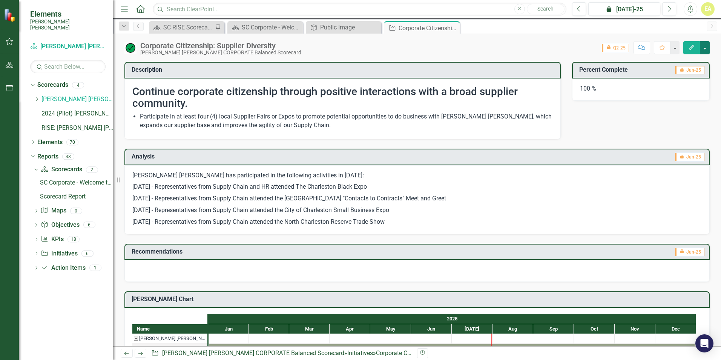
click at [704, 46] on button "button" at bounding box center [705, 47] width 10 height 13
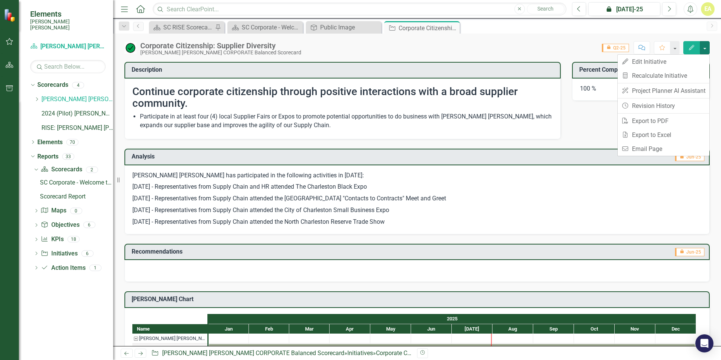
click at [566, 118] on div "Description Continue corporate citizenship through positive interactions with a…" at bounding box center [417, 303] width 597 height 502
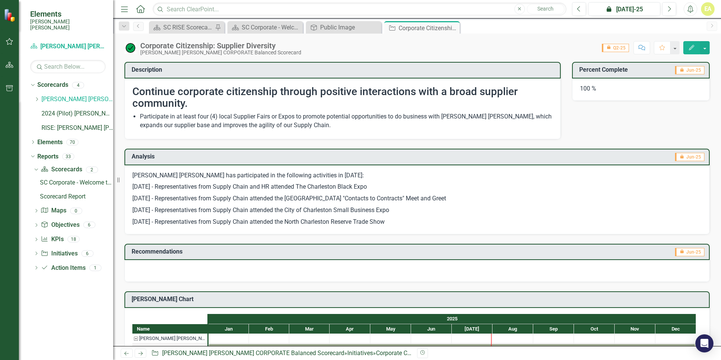
click at [704, 8] on div "EA" at bounding box center [708, 9] width 14 height 14
click at [595, 132] on div "Description Continue corporate citizenship through positive interactions with a…" at bounding box center [417, 303] width 597 height 502
click at [127, 8] on icon "Menu" at bounding box center [125, 9] width 10 height 8
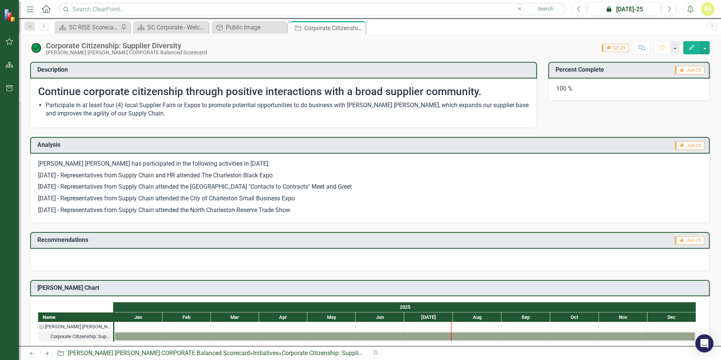
click at [30, 8] on icon "Menu" at bounding box center [30, 9] width 10 height 8
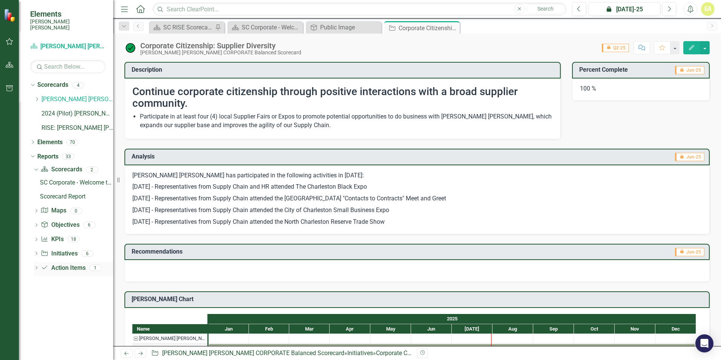
click at [37, 262] on div "Dropdown Action Item Action Items 1" at bounding box center [74, 269] width 80 height 14
click at [38, 224] on icon "Dropdown" at bounding box center [36, 226] width 5 height 4
click at [35, 195] on icon "Dropdown" at bounding box center [35, 197] width 4 height 5
click at [34, 141] on icon "Dropdown" at bounding box center [32, 143] width 5 height 4
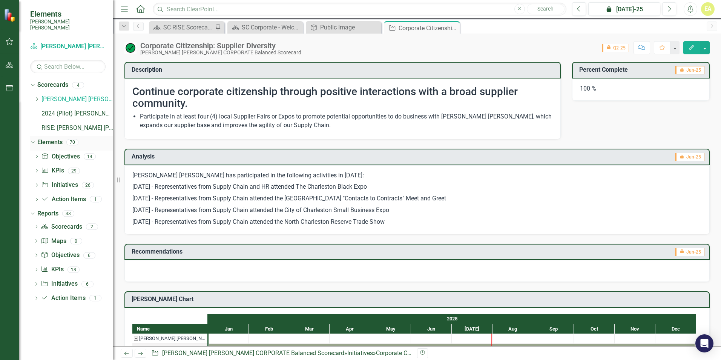
click at [34, 139] on icon "Dropdown" at bounding box center [32, 141] width 4 height 5
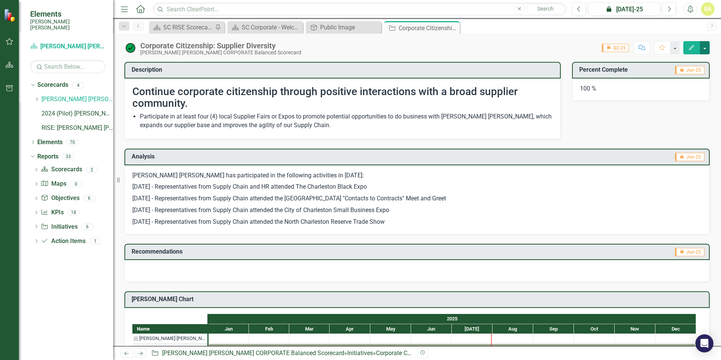
click at [709, 49] on button "button" at bounding box center [705, 47] width 10 height 13
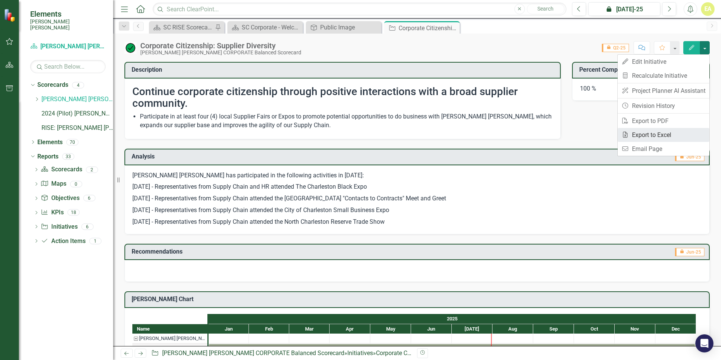
click at [655, 134] on link "Excel Export to Excel" at bounding box center [664, 135] width 92 height 14
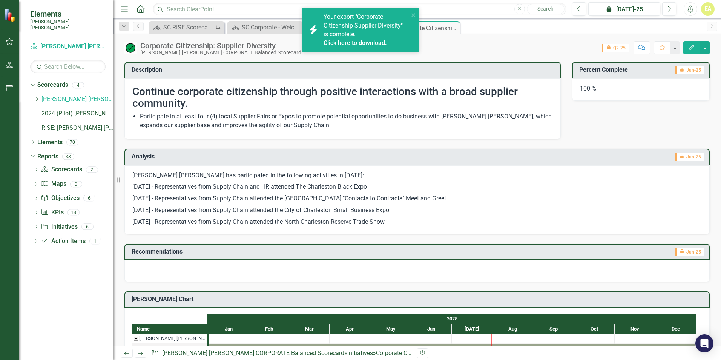
click at [355, 43] on link "Click here to download." at bounding box center [355, 42] width 63 height 7
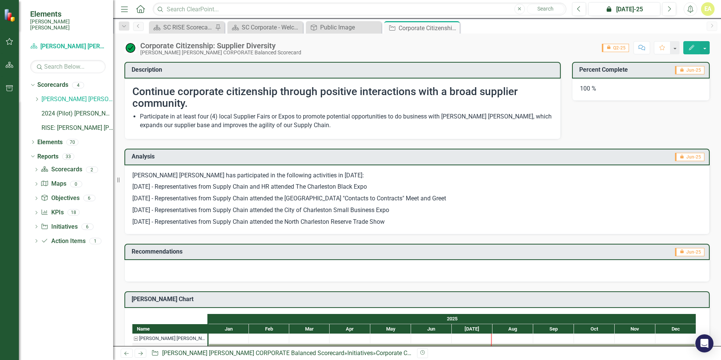
click at [164, 189] on p "[DATE] - Representatives from Supply Chain and HR attended The Charleston Black…" at bounding box center [416, 187] width 569 height 12
drag, startPoint x: 164, startPoint y: 189, endPoint x: 157, endPoint y: 176, distance: 14.7
click at [157, 176] on p "[PERSON_NAME] [PERSON_NAME] has participated in the following activities in [DA…" at bounding box center [416, 176] width 569 height 10
click at [707, 44] on button "button" at bounding box center [705, 47] width 10 height 13
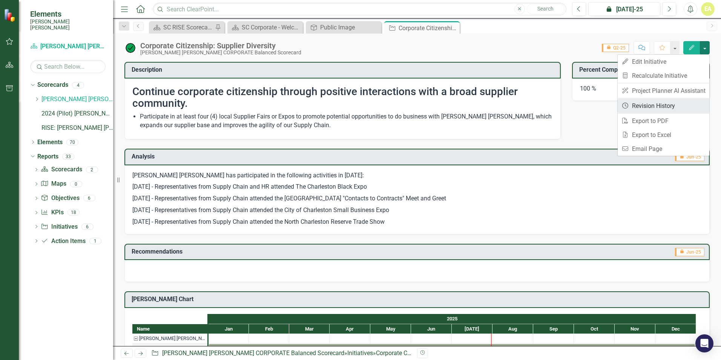
click at [669, 105] on link "Revision History Revision History" at bounding box center [664, 106] width 92 height 14
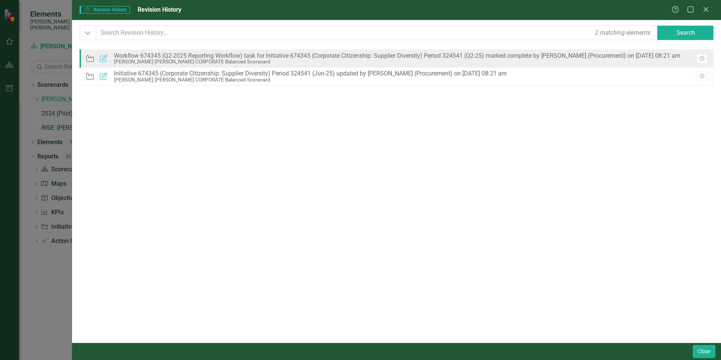
click at [169, 54] on div "Workflow 674345 (Q2-2025 Reporting Workflow) task for Initiative 674345 (Corpor…" at bounding box center [397, 55] width 566 height 7
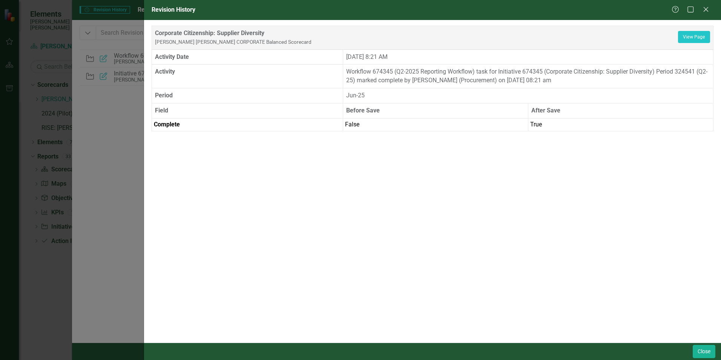
click at [440, 75] on td "Workflow 674345 (Q2-2025 Reporting Workflow) task for Initiative 674345 (Corpor…" at bounding box center [528, 76] width 370 height 24
click at [705, 12] on icon "Close" at bounding box center [705, 9] width 9 height 7
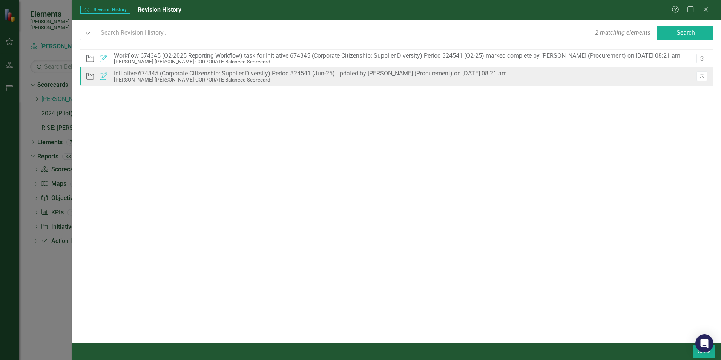
click at [233, 74] on div "Initiative 674345 (Corporate Citizenship: Supplier Diversity) Period 324541 (Ju…" at bounding box center [310, 73] width 393 height 7
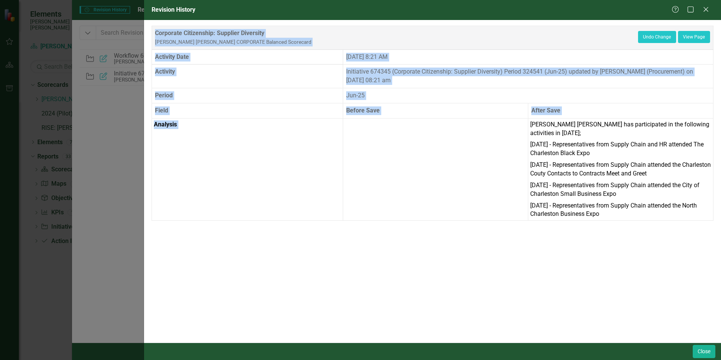
drag, startPoint x: 531, startPoint y: 124, endPoint x: 652, endPoint y: 236, distance: 164.9
click at [652, 236] on div "Corporate Citizenship: Supplier Diversity [PERSON_NAME] [PERSON_NAME] CORPORATE…" at bounding box center [432, 181] width 577 height 322
copy table "Corporate Citizenship: Supplier Diversity [PERSON_NAME] [PERSON_NAME] CORPORATE…"
click at [707, 10] on icon "Close" at bounding box center [705, 9] width 9 height 7
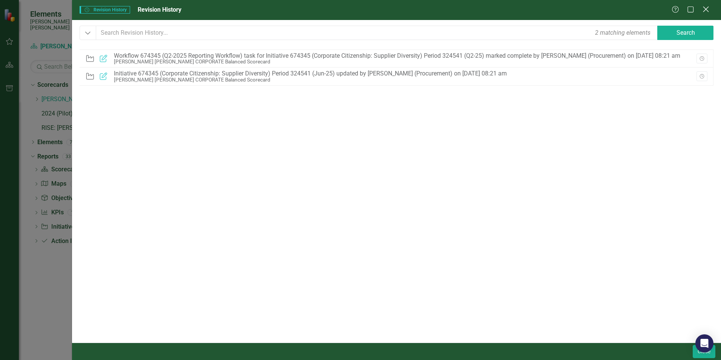
click at [707, 12] on icon "Close" at bounding box center [705, 9] width 9 height 7
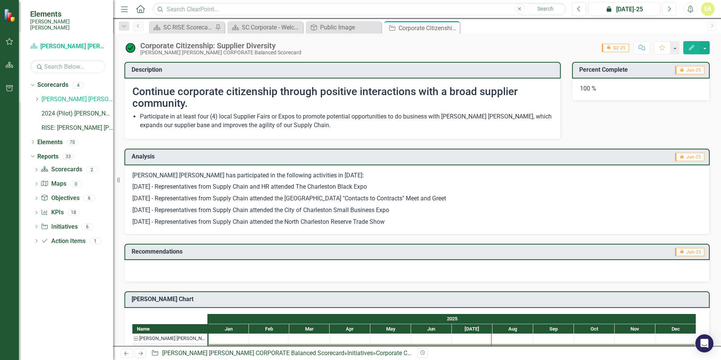
click at [668, 8] on icon "Next" at bounding box center [669, 9] width 4 height 7
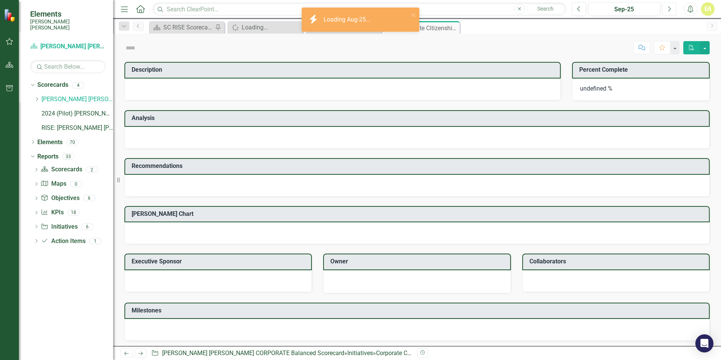
click at [668, 8] on icon "Next" at bounding box center [669, 9] width 4 height 7
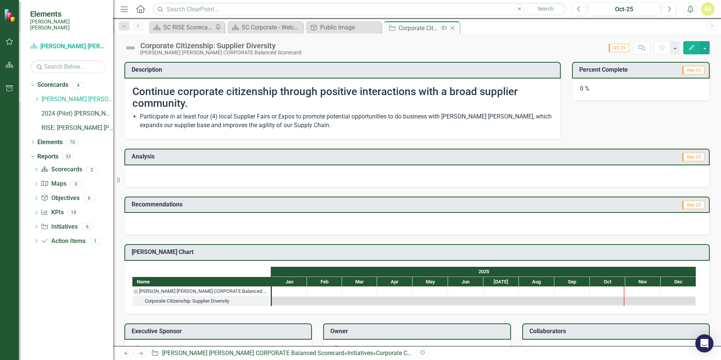
click at [453, 28] on icon at bounding box center [453, 28] width 4 height 4
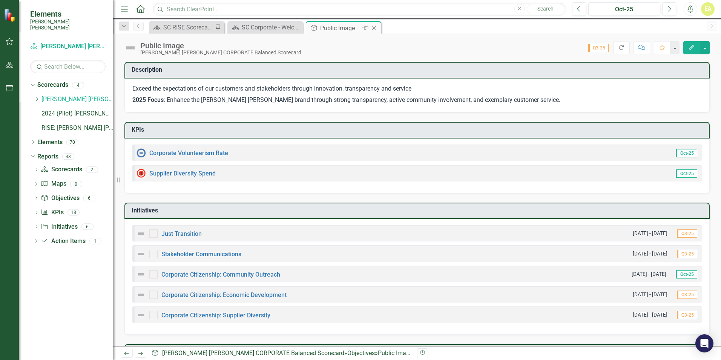
click at [373, 27] on icon "Close" at bounding box center [374, 28] width 8 height 6
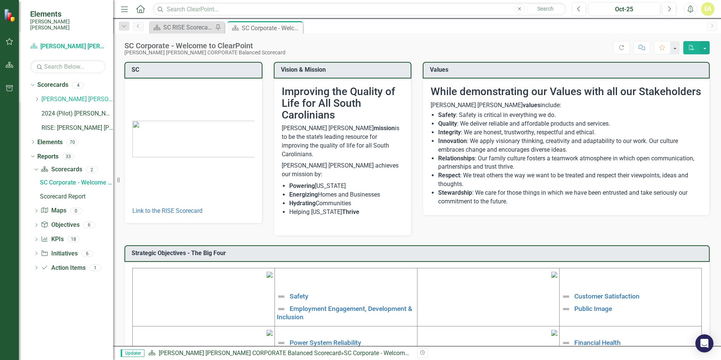
drag, startPoint x: 294, startPoint y: 27, endPoint x: 288, endPoint y: 30, distance: 6.9
click at [0, 0] on icon "Close" at bounding box center [0, 0] width 0 height 0
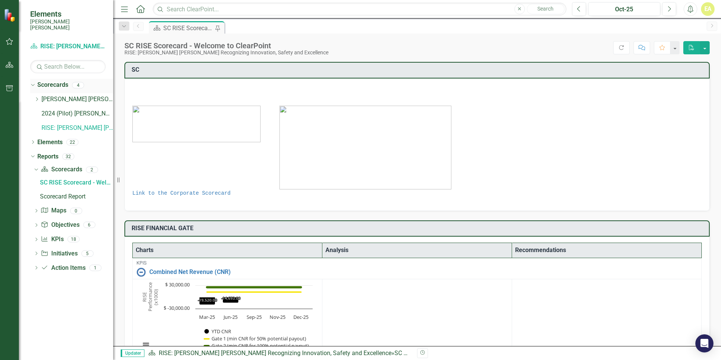
click at [34, 84] on div "Dropdown" at bounding box center [32, 86] width 5 height 4
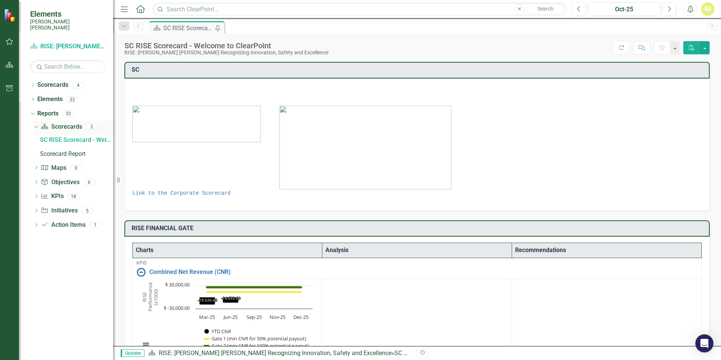
click at [35, 124] on icon "Dropdown" at bounding box center [35, 126] width 4 height 5
click at [31, 113] on icon at bounding box center [32, 114] width 3 height 2
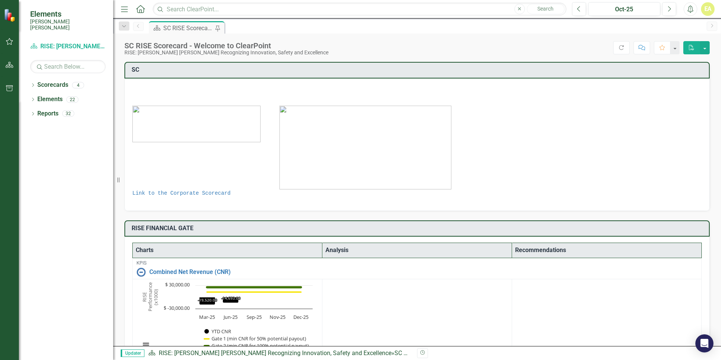
click at [141, 8] on icon "Home" at bounding box center [140, 9] width 10 height 8
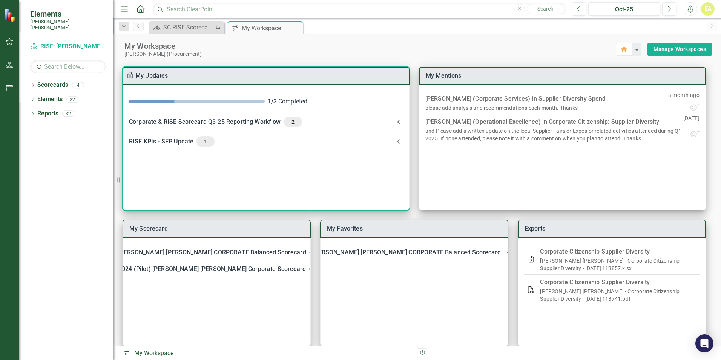
click at [223, 121] on div "Corporate & RISE Scorecard Q3-25 Reporting Workflow 2" at bounding box center [261, 122] width 265 height 11
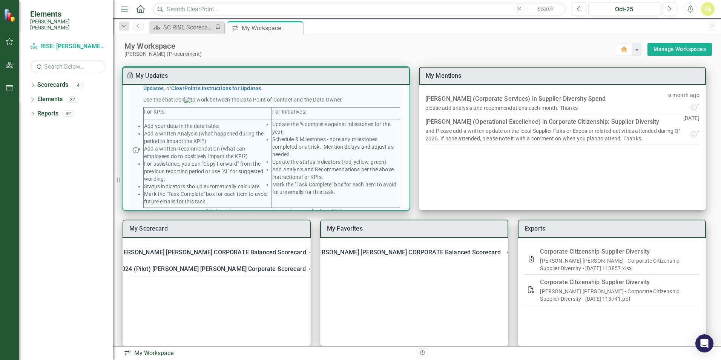
scroll to position [184, 0]
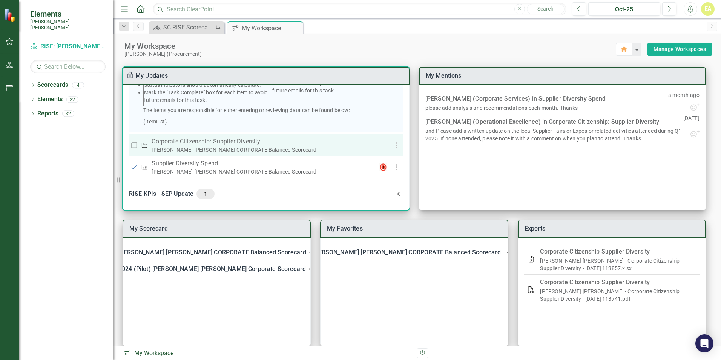
click at [146, 144] on icon "Initiative" at bounding box center [144, 145] width 7 height 5
click at [136, 146] on input "checkbox" at bounding box center [134, 145] width 8 height 8
click at [133, 145] on input "checkbox" at bounding box center [134, 145] width 8 height 8
checkbox input "false"
click at [165, 142] on p "Corporate Citizenship: Supplier Diversity" at bounding box center [261, 141] width 219 height 9
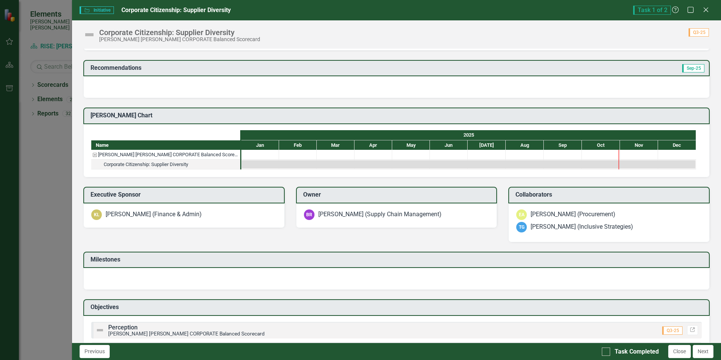
scroll to position [147, 0]
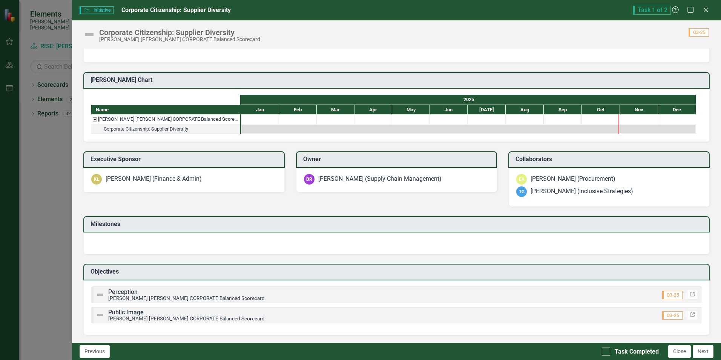
click at [130, 239] on div at bounding box center [396, 243] width 626 height 22
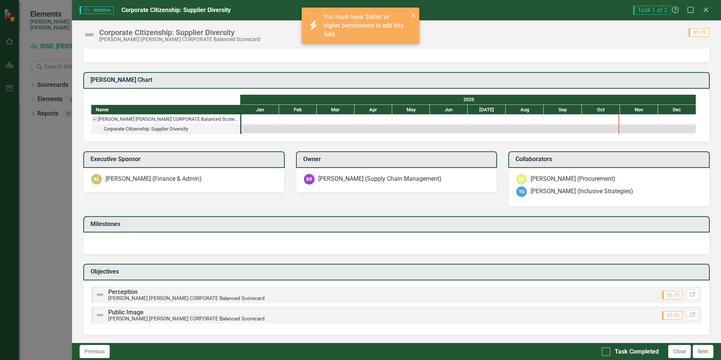
scroll to position [0, 0]
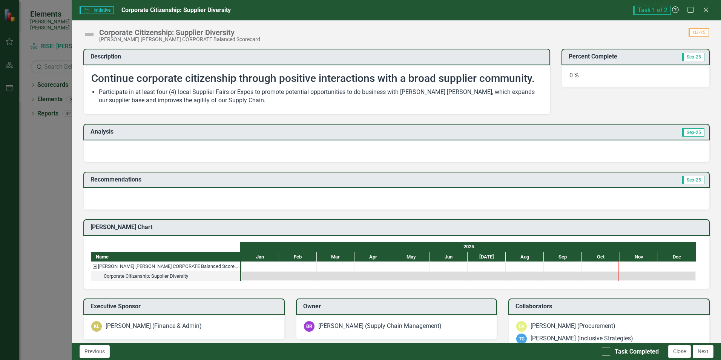
click at [585, 271] on div at bounding box center [601, 275] width 38 height 9
click at [589, 264] on div at bounding box center [601, 265] width 38 height 9
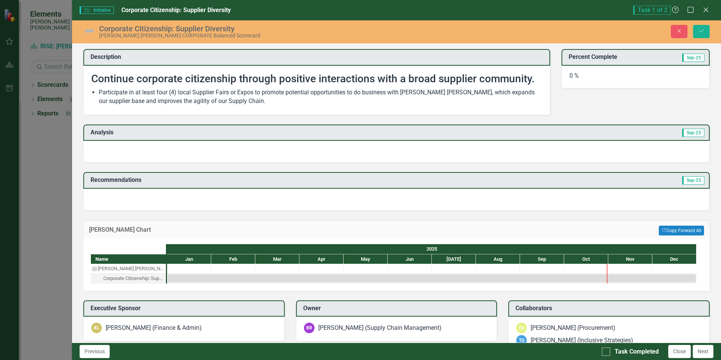
click at [537, 267] on div at bounding box center [542, 268] width 44 height 9
click at [533, 276] on div "Task: Start date: 2025-01-01 End date: 2025-12-31" at bounding box center [432, 278] width 528 height 8
click at [533, 274] on div "Task: Start date: 2025-01-01 End date: 2025-12-31" at bounding box center [432, 278] width 528 height 8
click at [533, 276] on div "Task: Start date: 2025-01-01 End date: 2025-12-31" at bounding box center [432, 278] width 528 height 8
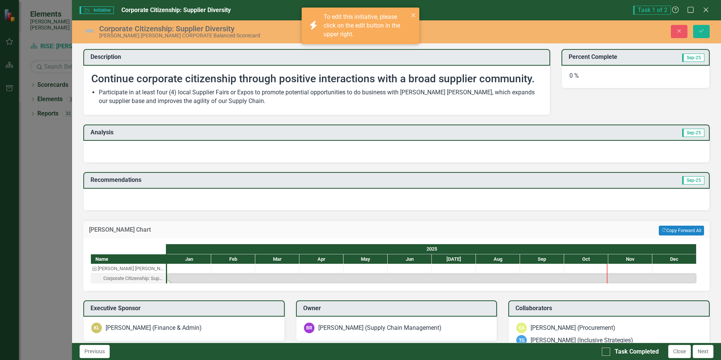
click at [533, 276] on div "Task: Start date: 2025-01-01 End date: 2025-12-31" at bounding box center [432, 278] width 528 height 8
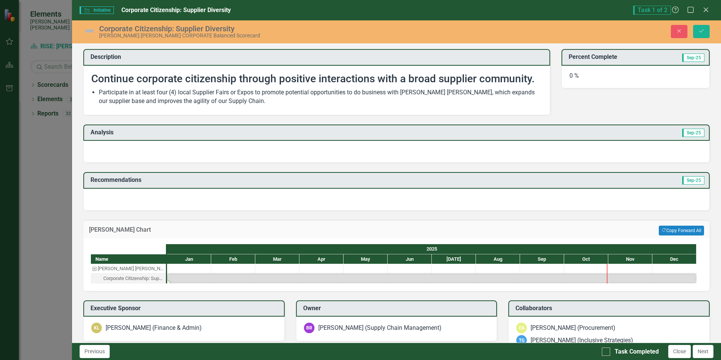
click at [186, 151] on div at bounding box center [396, 152] width 626 height 22
click at [596, 153] on div at bounding box center [396, 152] width 626 height 22
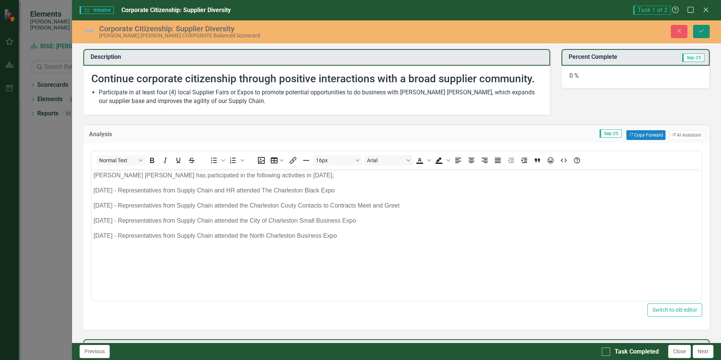
click at [701, 31] on icon "Save" at bounding box center [701, 30] width 7 height 5
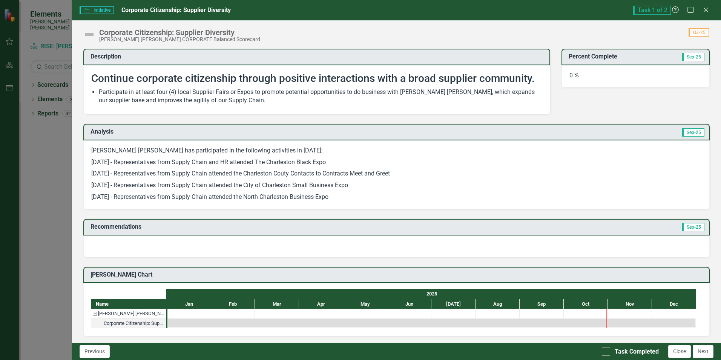
click at [613, 69] on div "0 %" at bounding box center [636, 76] width 148 height 23
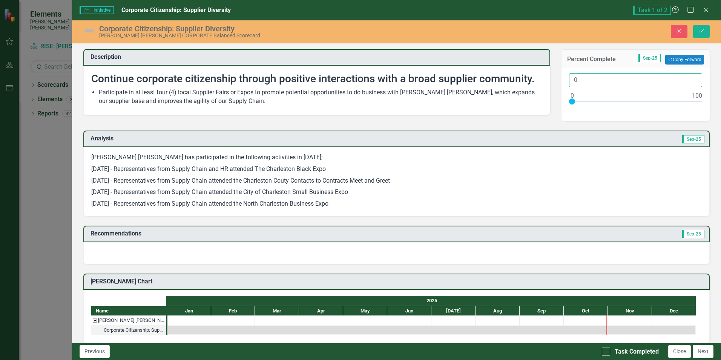
click at [590, 79] on input "0" at bounding box center [635, 80] width 133 height 14
type input "100"
click at [701, 32] on icon "Save" at bounding box center [701, 30] width 7 height 5
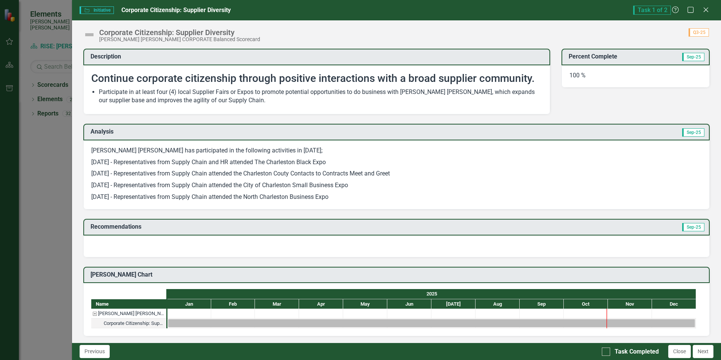
click at [91, 149] on div "[PERSON_NAME] [PERSON_NAME] has participated in the following activities in [DA…" at bounding box center [396, 174] width 626 height 69
click at [325, 180] on p "[DATE] - Representatives from Supply Chain attended the City of Charleston Smal…" at bounding box center [396, 186] width 611 height 12
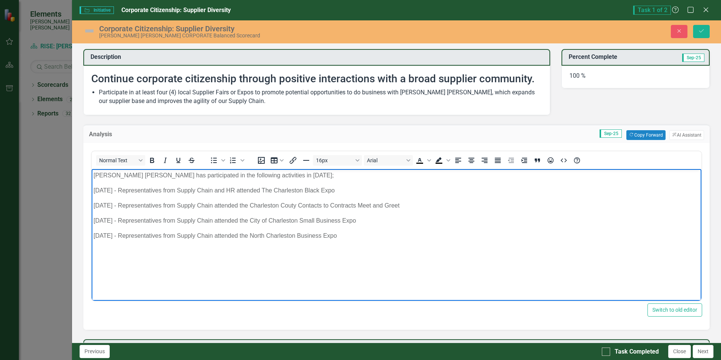
drag, startPoint x: 93, startPoint y: 175, endPoint x: 376, endPoint y: 252, distance: 292.7
click at [376, 252] on body "[PERSON_NAME] [PERSON_NAME] has participated in the following activities in [DA…" at bounding box center [397, 225] width 610 height 113
drag, startPoint x: 270, startPoint y: 215, endPoint x: 512, endPoint y: 203, distance: 241.6
click at [512, 203] on p "[DATE] - Representatives from Supply Chain attended the Charleston Couty Contac…" at bounding box center [397, 205] width 606 height 9
click at [634, 133] on button "Copy Forward Copy Forward" at bounding box center [645, 135] width 39 height 10
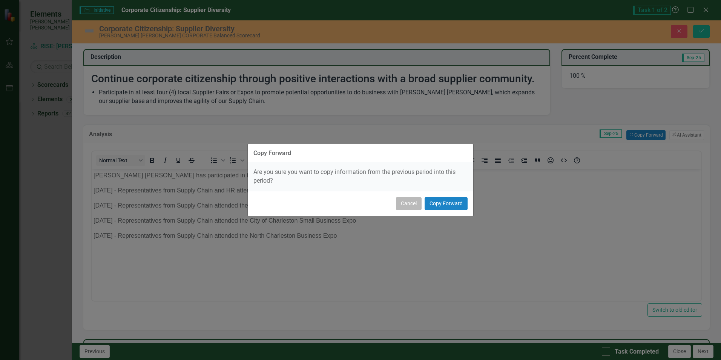
click at [416, 201] on button "Cancel" at bounding box center [409, 203] width 26 height 13
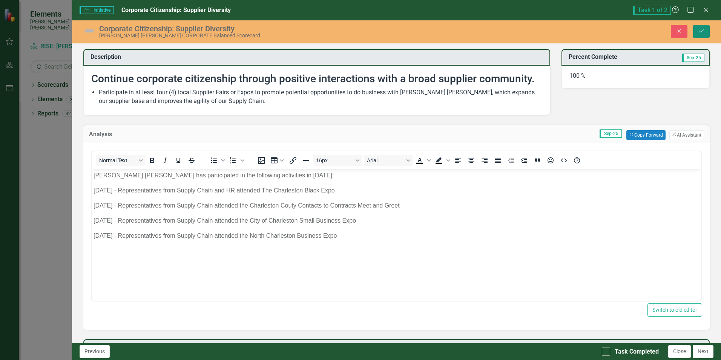
click at [696, 25] on button "Save" at bounding box center [701, 31] width 17 height 13
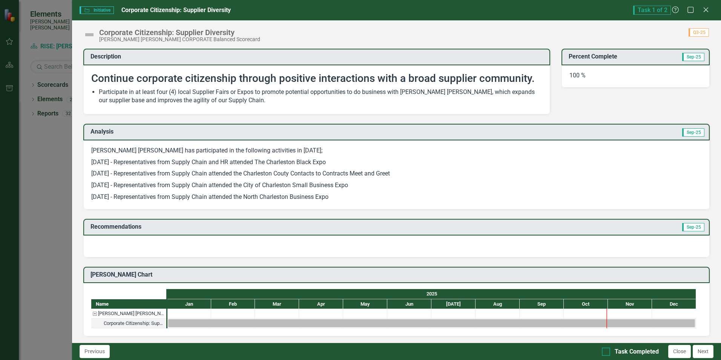
click at [609, 351] on div at bounding box center [606, 351] width 8 height 8
click at [607, 351] on input "Task Completed" at bounding box center [604, 349] width 5 height 5
checkbox input "true"
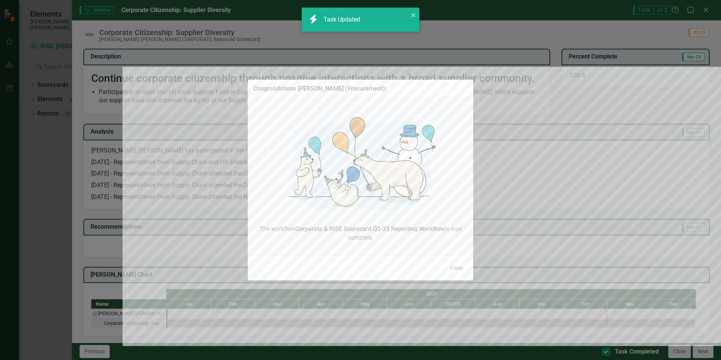
checkbox input "true"
click at [455, 266] on button "Close" at bounding box center [456, 267] width 23 height 13
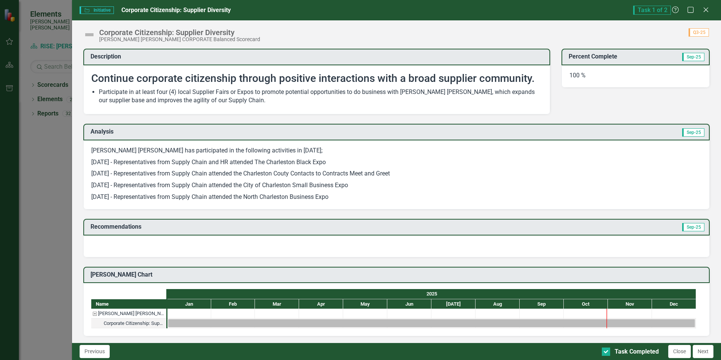
drag, startPoint x: 713, startPoint y: 354, endPoint x: 704, endPoint y: 351, distance: 9.4
click at [712, 354] on button "Next" at bounding box center [703, 351] width 21 height 13
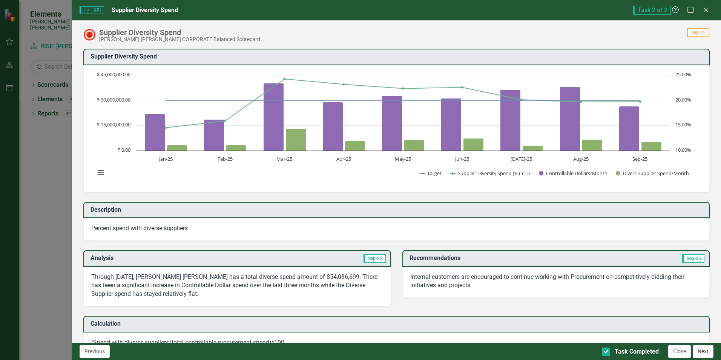
click at [701, 356] on button "Next" at bounding box center [703, 351] width 21 height 13
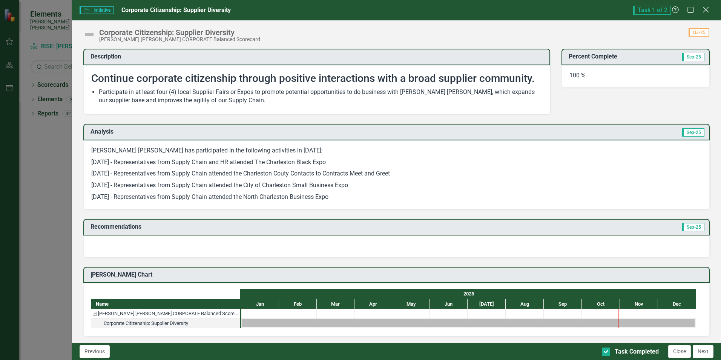
click at [707, 10] on icon "Close" at bounding box center [705, 9] width 9 height 7
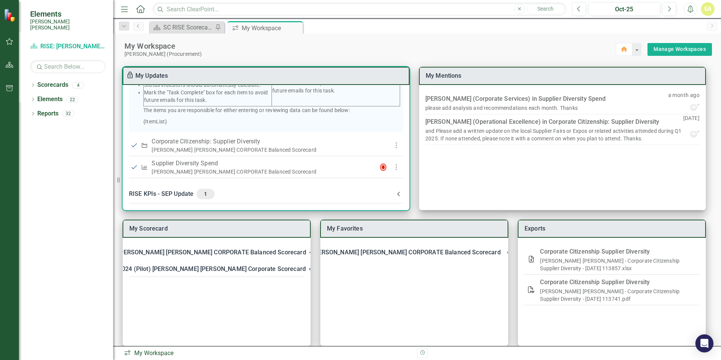
click at [192, 197] on div "RISE KPIs - SEP Update 1" at bounding box center [261, 194] width 265 height 11
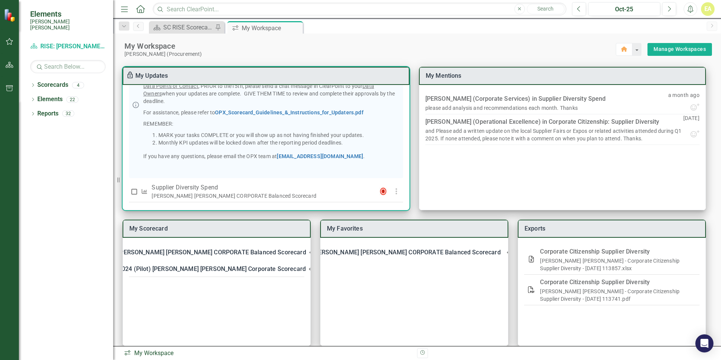
scroll to position [369, 0]
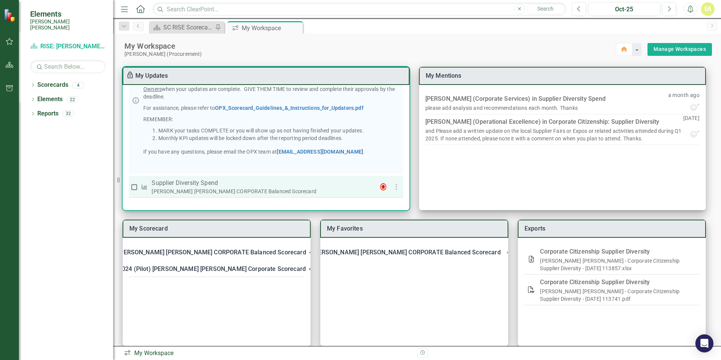
click at [195, 189] on div "[PERSON_NAME] [PERSON_NAME] CORPORATE Balanced Scorecard" at bounding box center [261, 191] width 219 height 8
click at [169, 184] on p "Supplier Diversity Spend" at bounding box center [261, 182] width 219 height 9
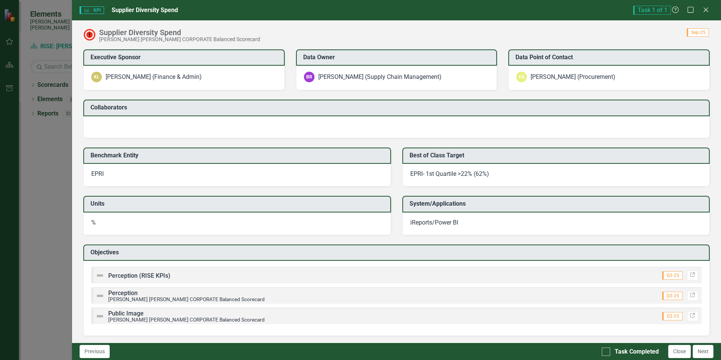
scroll to position [631, 0]
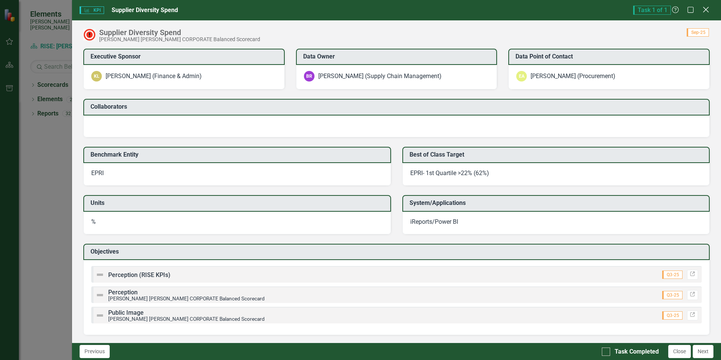
click at [704, 7] on div "KPI KPI Supplier Diversity Spend Task 1 of 1 Help Maximize Close" at bounding box center [396, 10] width 649 height 20
click at [706, 8] on icon "Close" at bounding box center [706, 10] width 8 height 6
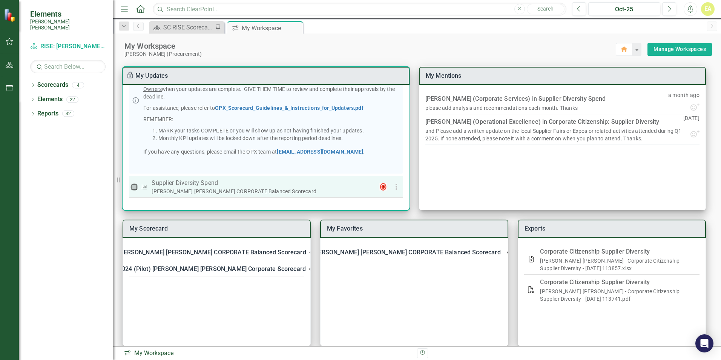
click at [132, 185] on input "checkbox" at bounding box center [134, 187] width 8 height 8
checkbox input "true"
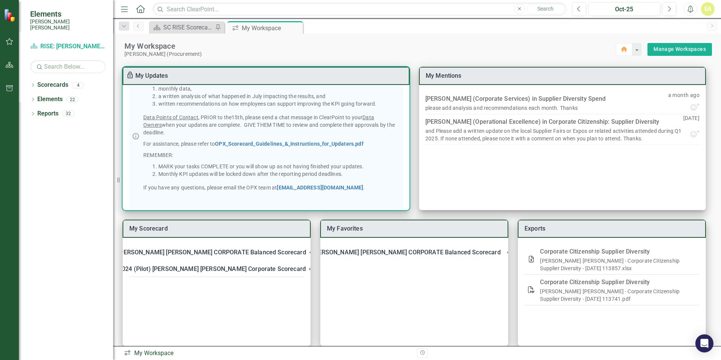
scroll to position [256, 0]
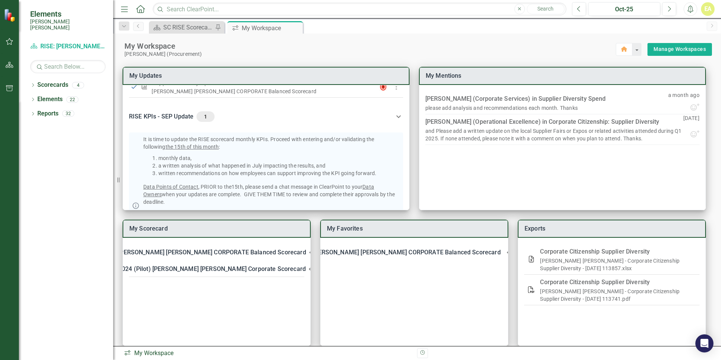
click at [537, 42] on div "My Workspace" at bounding box center [369, 46] width 491 height 10
click at [405, 41] on div "My Workspace" at bounding box center [369, 46] width 491 height 10
click at [58, 159] on div "Dropdown Scorecards 4 Dropdown [PERSON_NAME] [PERSON_NAME] CORPORATE Balanced S…" at bounding box center [66, 219] width 94 height 281
click at [362, 46] on div "My Workspace" at bounding box center [369, 46] width 491 height 10
click at [388, 29] on div "Scorecard SC RISE Scorecard - Welcome to ClearPoint Pin icon.workspace My Works…" at bounding box center [424, 27] width 555 height 12
